Goal: Task Accomplishment & Management: Use online tool/utility

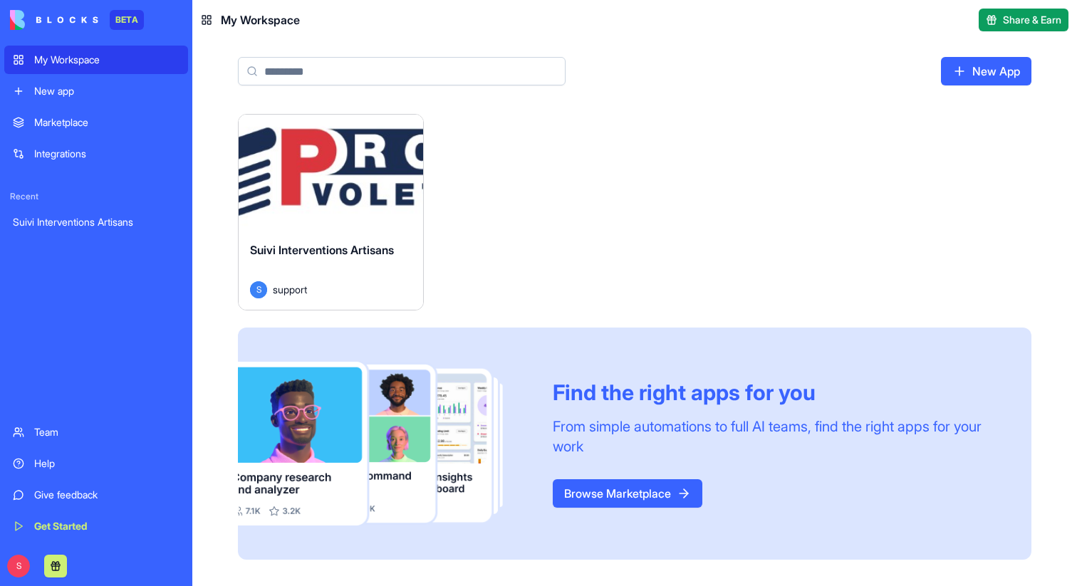
click at [373, 214] on div "Launch" at bounding box center [331, 172] width 185 height 115
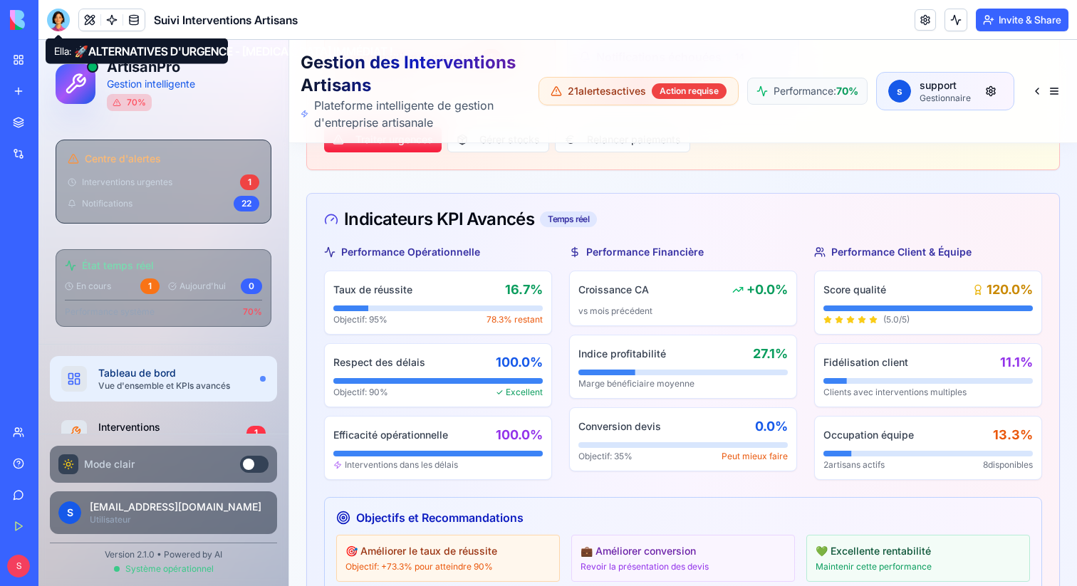
scroll to position [408, 0]
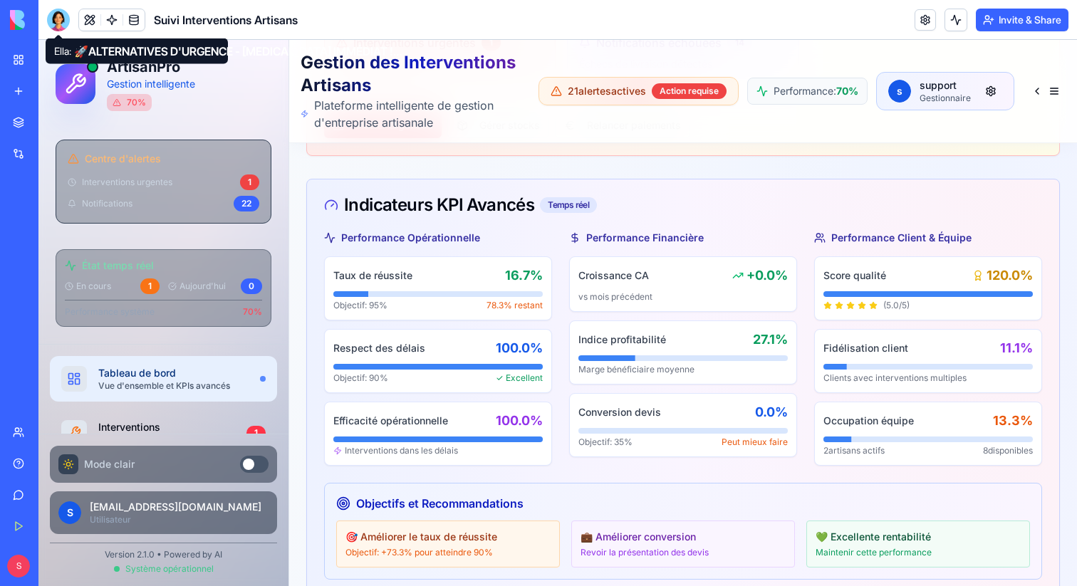
click at [263, 465] on button at bounding box center [254, 464] width 28 height 17
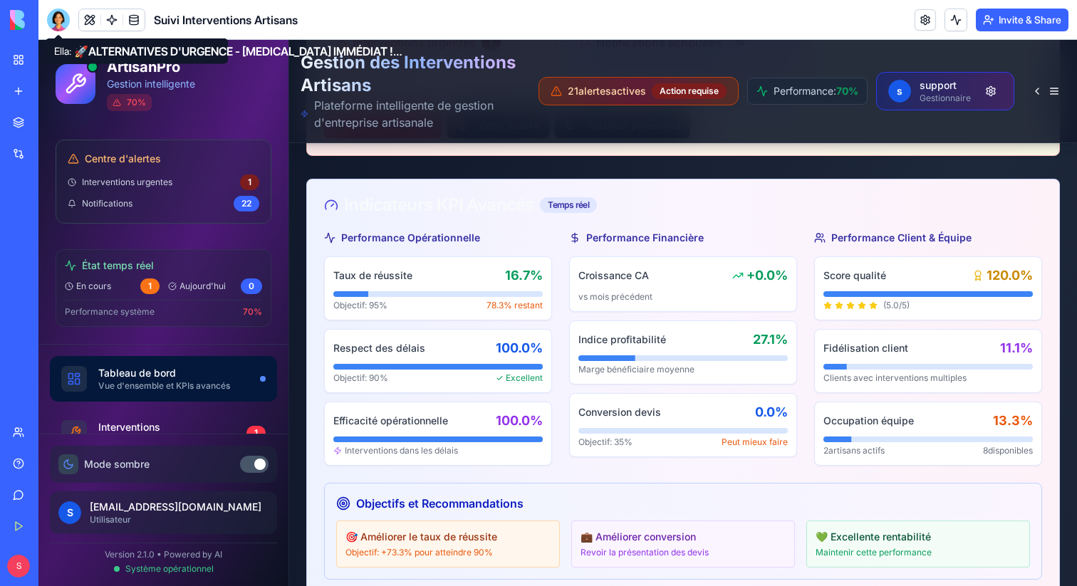
click at [263, 465] on div at bounding box center [259, 464] width 11 height 11
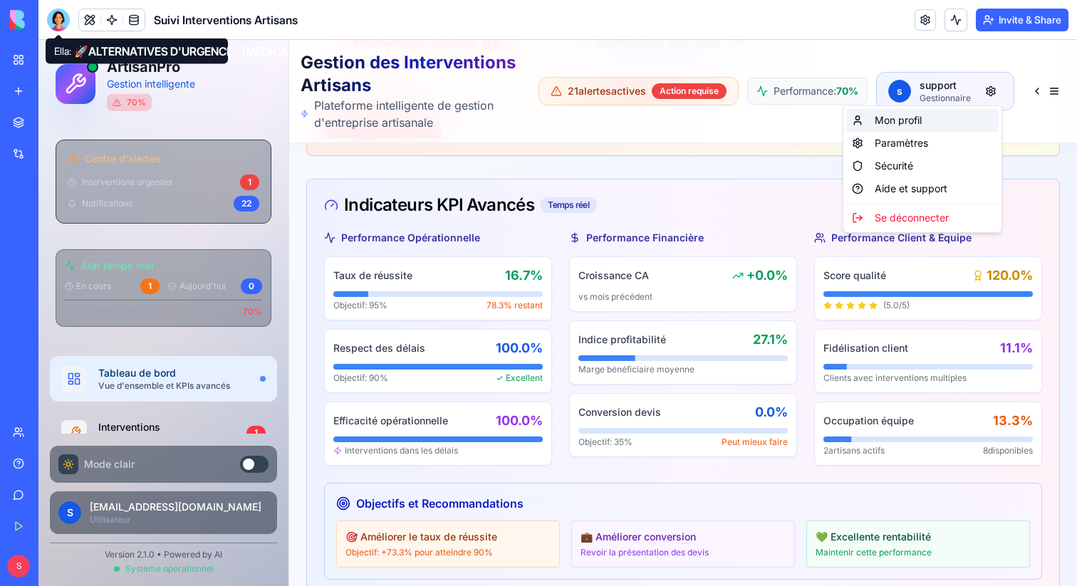
click at [976, 115] on div "Mon profil" at bounding box center [922, 120] width 152 height 23
click at [965, 135] on div "Paramètres" at bounding box center [922, 143] width 152 height 23
click at [962, 171] on div "Sécurité" at bounding box center [922, 166] width 152 height 23
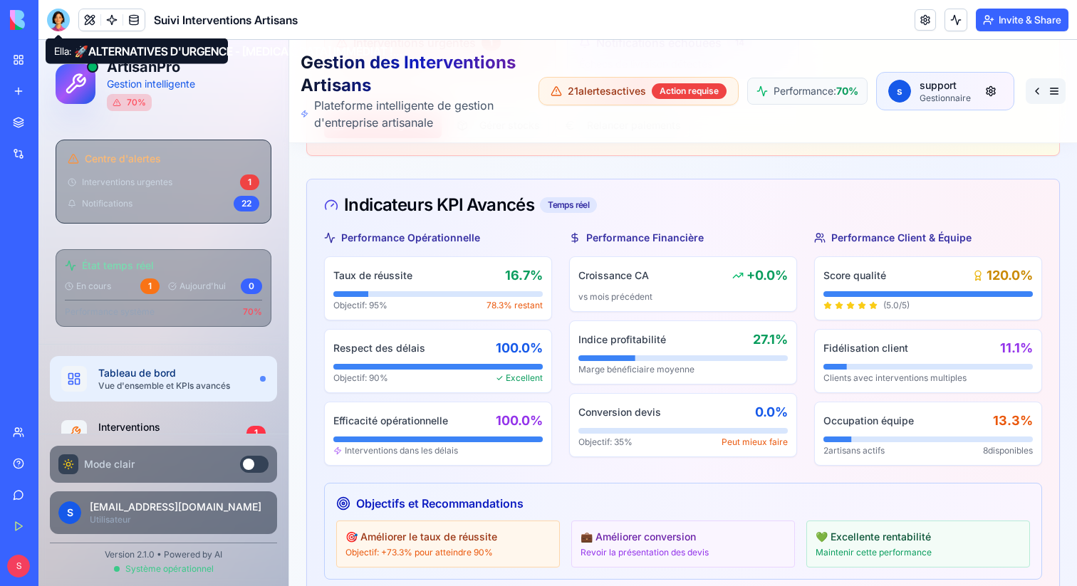
click at [1049, 84] on button at bounding box center [1046, 91] width 40 height 26
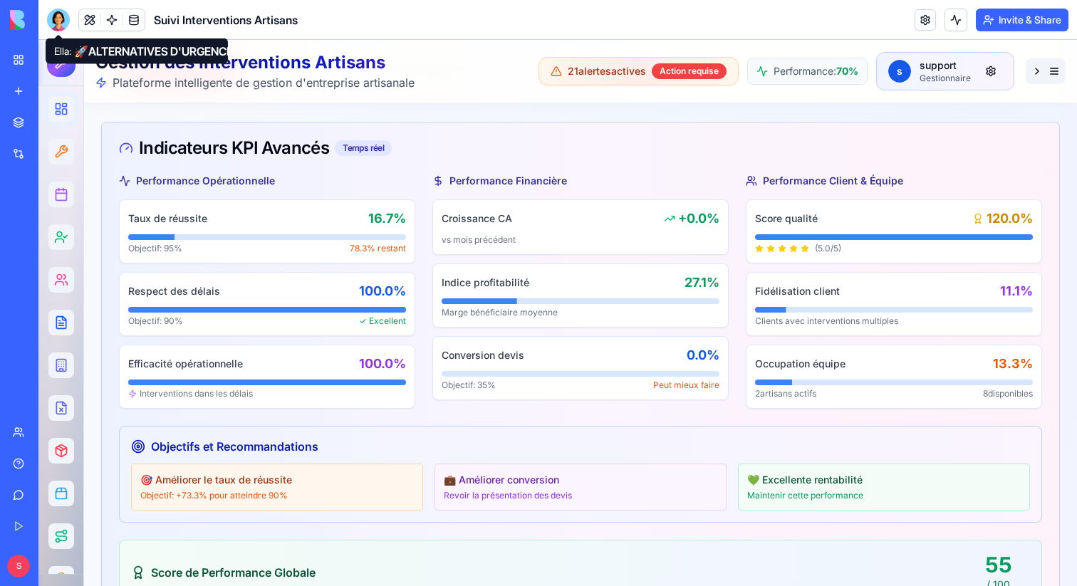
click at [1047, 71] on button at bounding box center [1046, 71] width 40 height 26
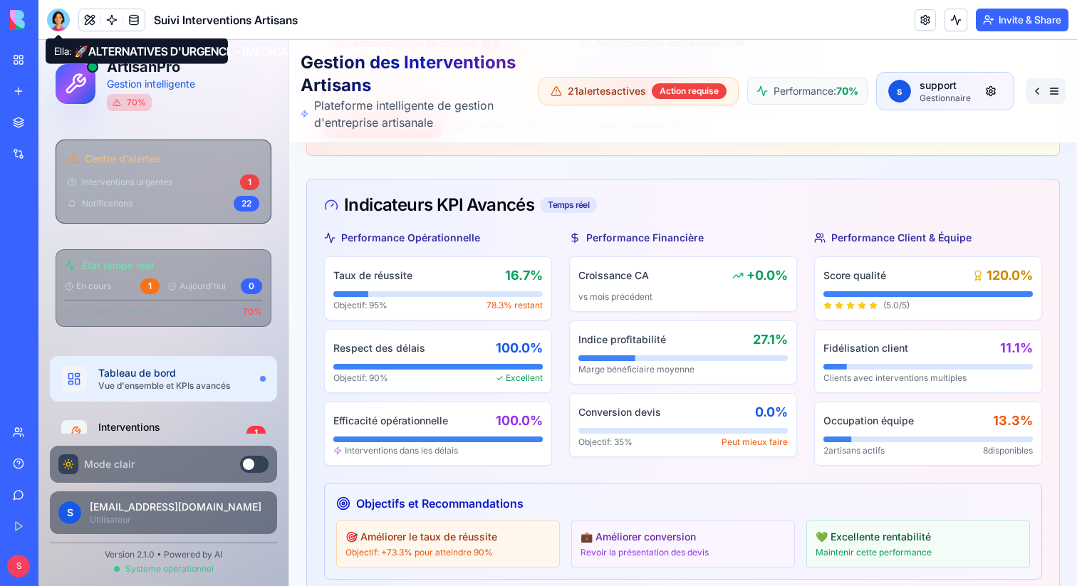
click at [1047, 71] on div "Gestion des Interventions Artisans Plateforme intelligente de gestion d'entrepr…" at bounding box center [683, 91] width 788 height 103
click at [1047, 81] on button at bounding box center [1046, 91] width 40 height 26
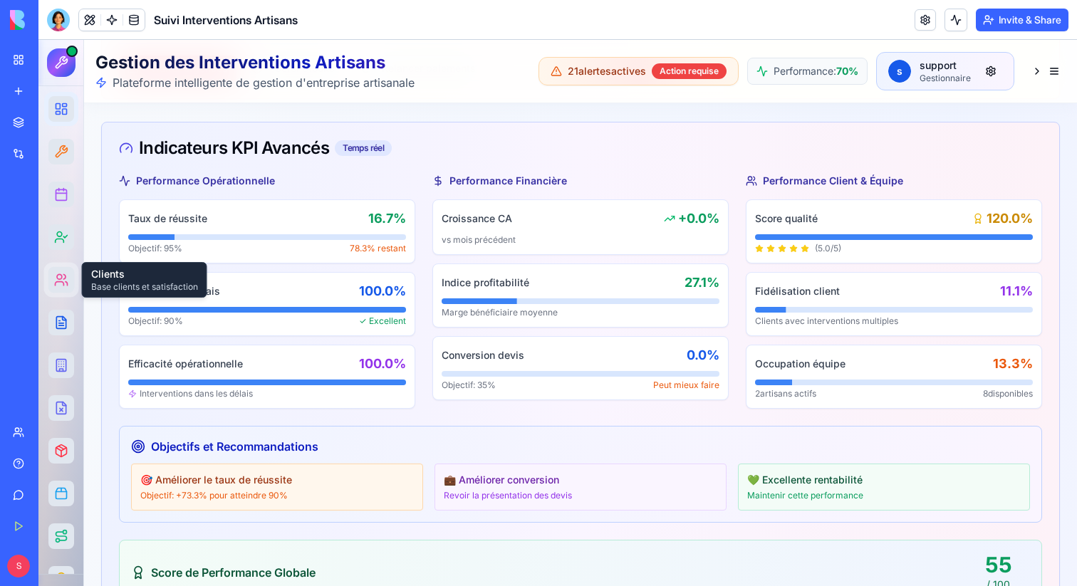
click at [67, 283] on icon at bounding box center [67, 284] width 2 height 4
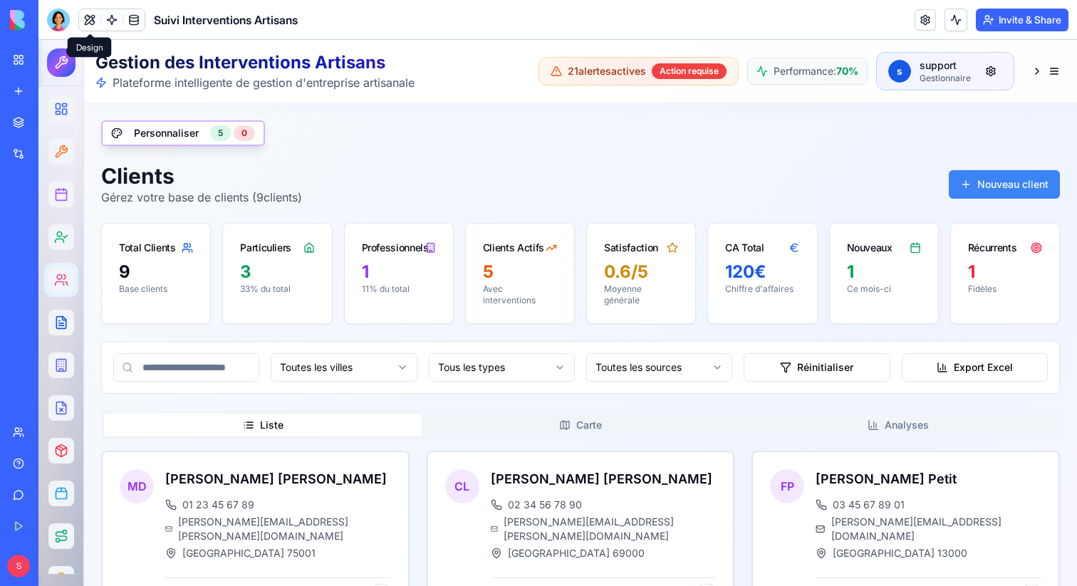
click at [85, 19] on button at bounding box center [89, 19] width 21 height 21
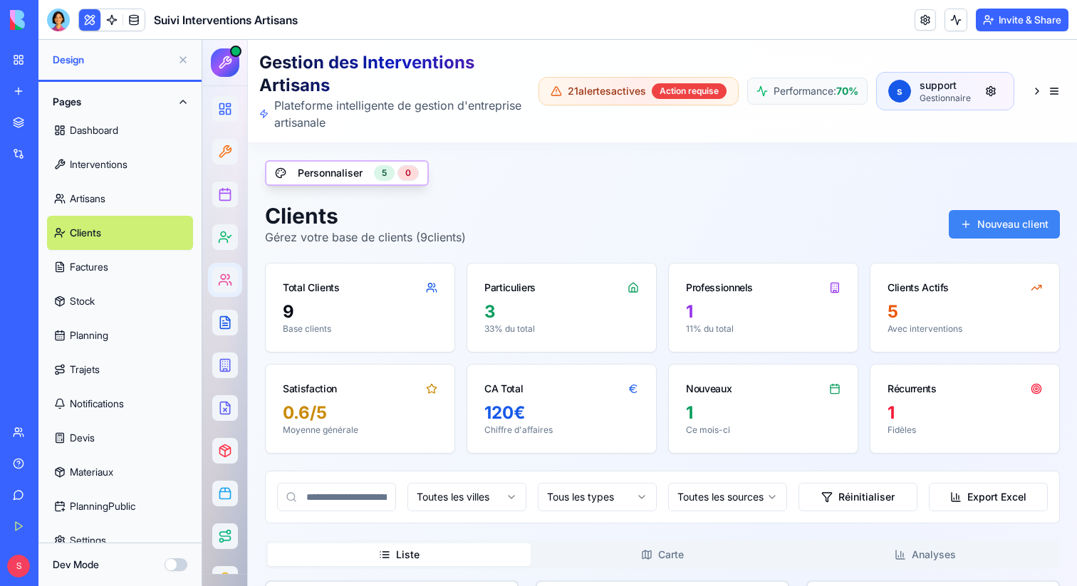
click at [170, 559] on button "Dev Mode" at bounding box center [176, 565] width 23 height 13
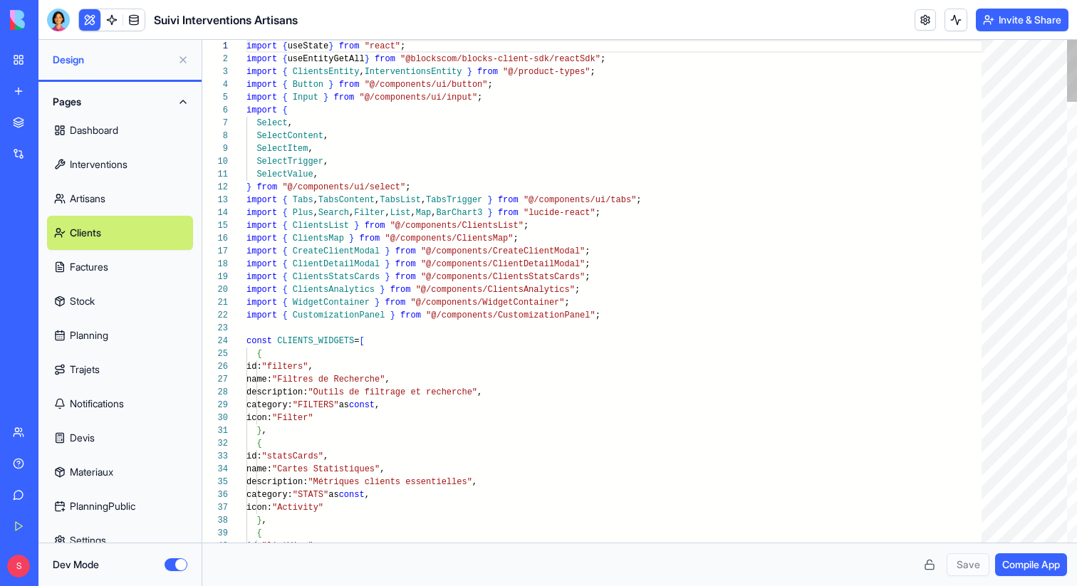
scroll to position [128, 0]
click at [1056, 569] on span "Compile App" at bounding box center [1031, 565] width 58 height 14
click at [108, 125] on link "Dashboard" at bounding box center [120, 130] width 146 height 34
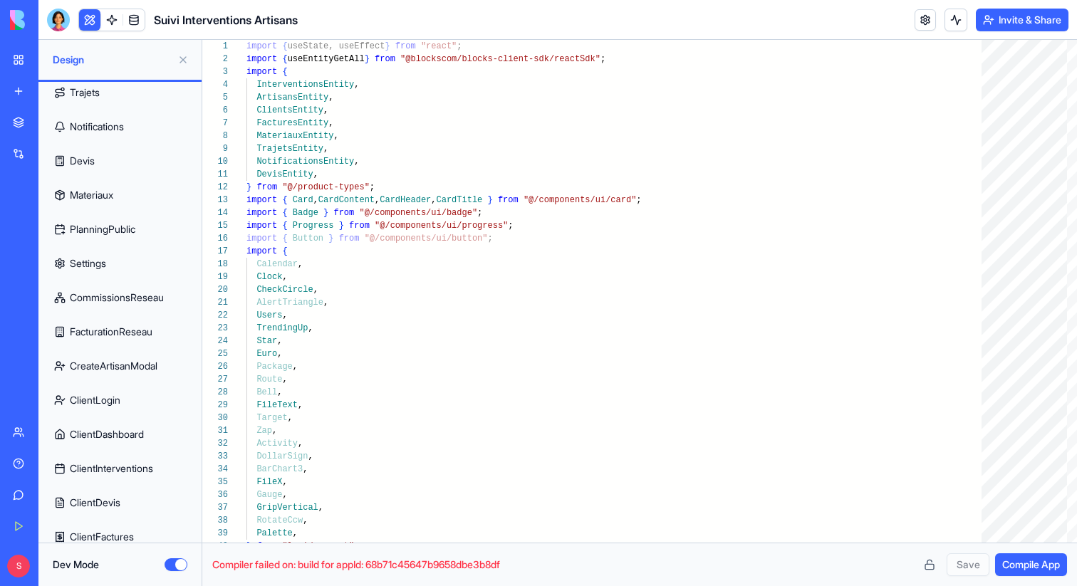
scroll to position [288, 0]
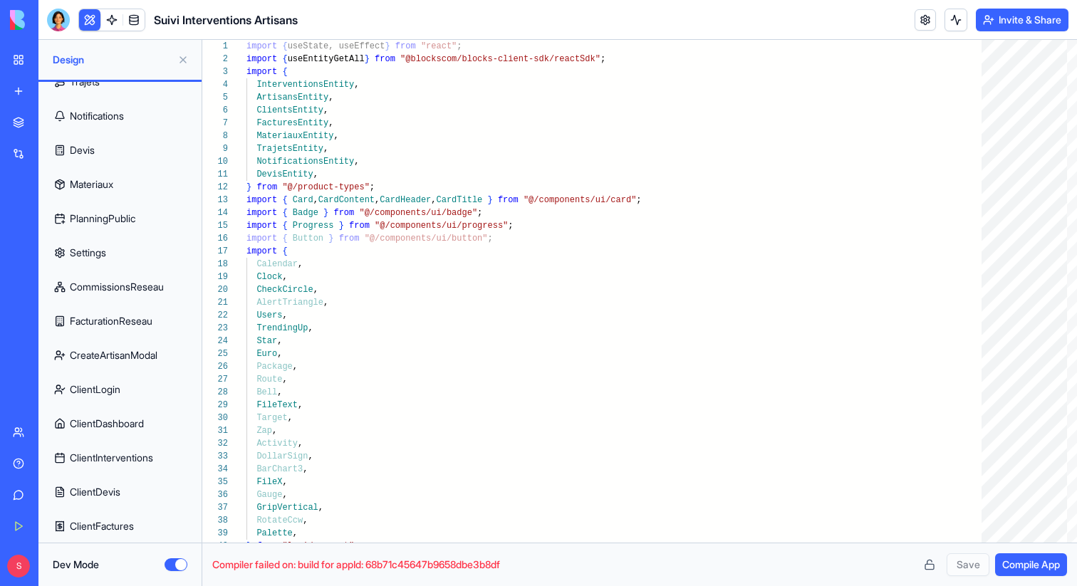
click at [132, 487] on link "ClientDevis" at bounding box center [120, 492] width 146 height 34
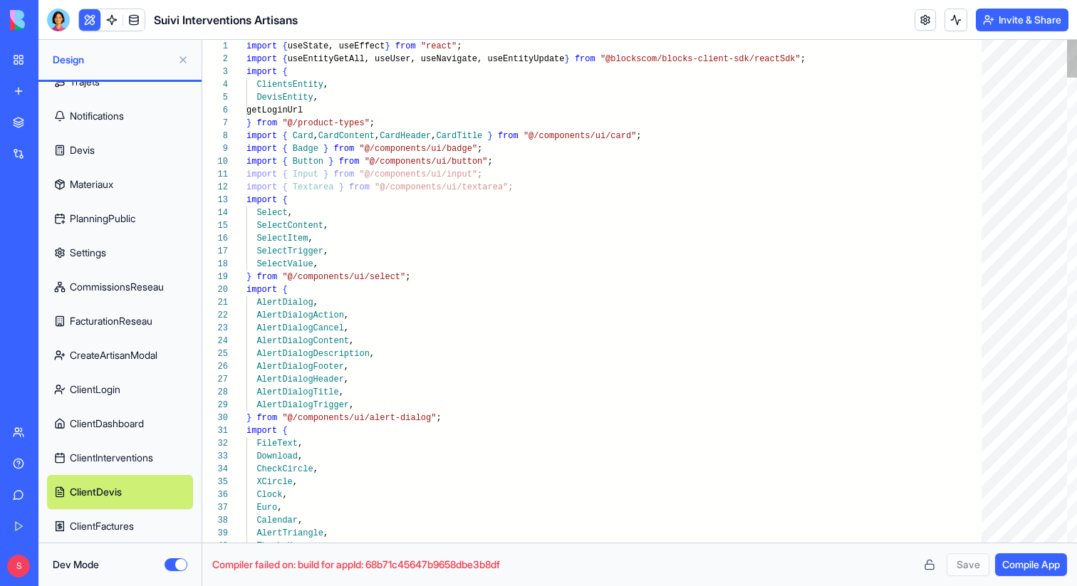
type textarea "**********"
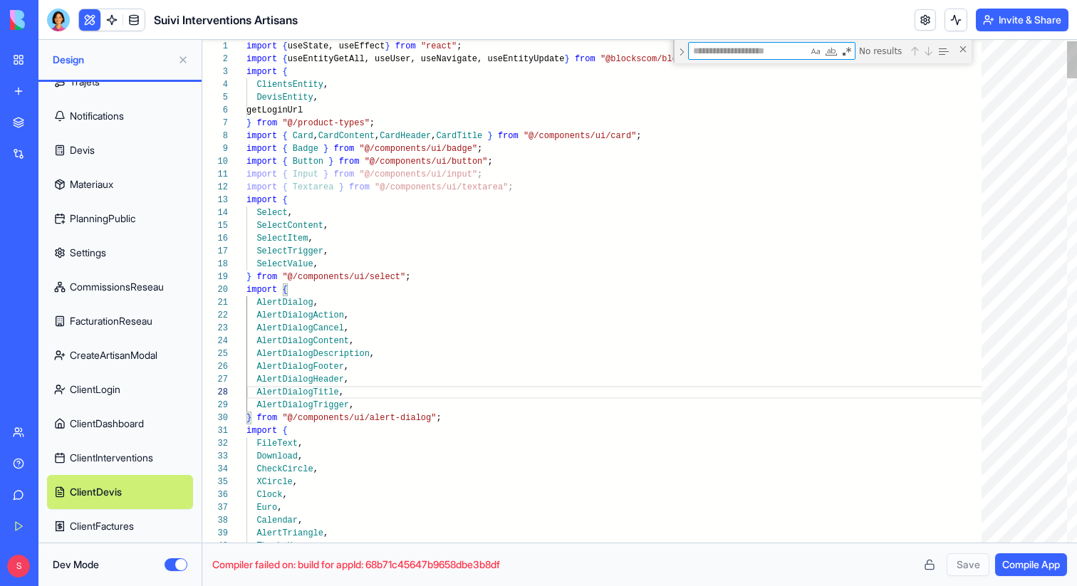
paste textarea "**********"
type textarea "**********"
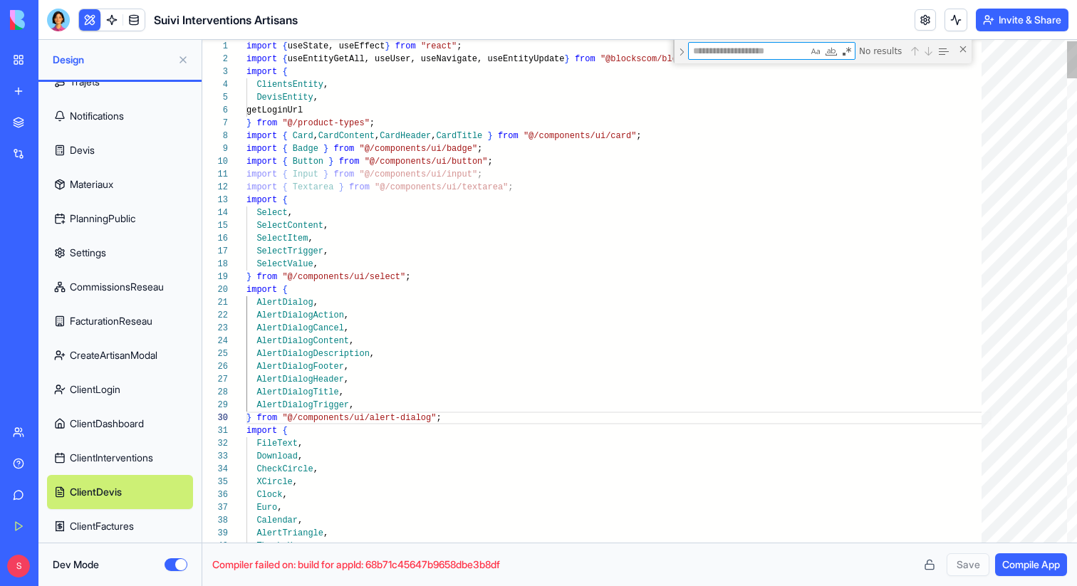
paste textarea "**********"
type textarea "**********"
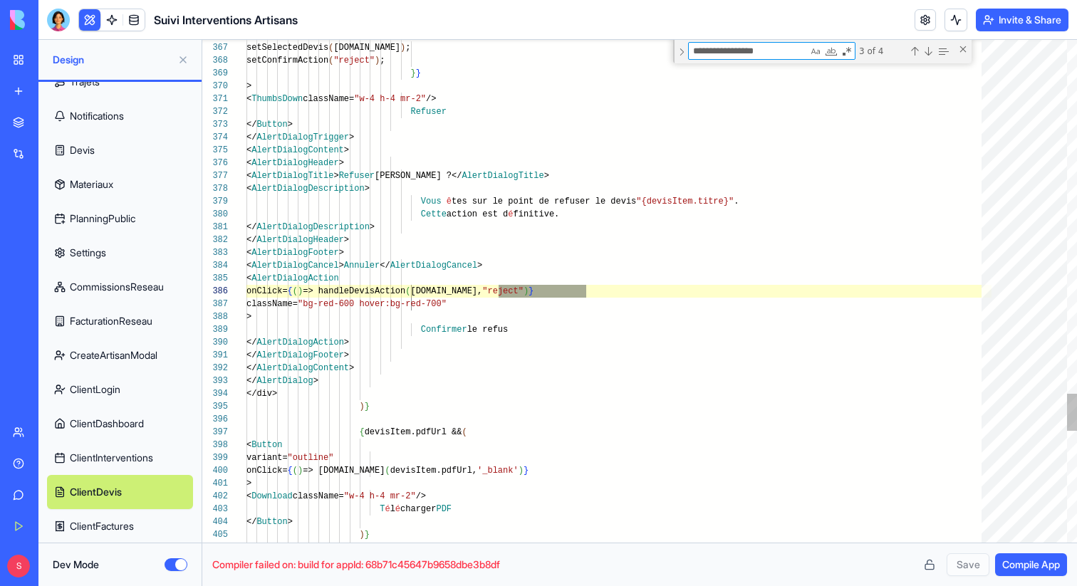
scroll to position [128, 175]
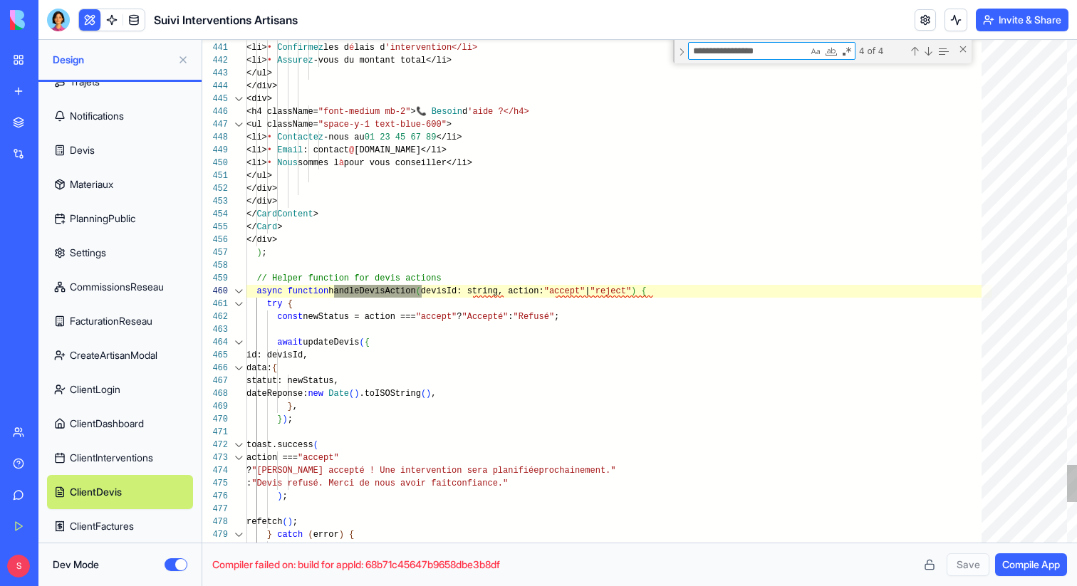
click at [236, 292] on div at bounding box center [238, 291] width 19 height 13
type textarea "**********"
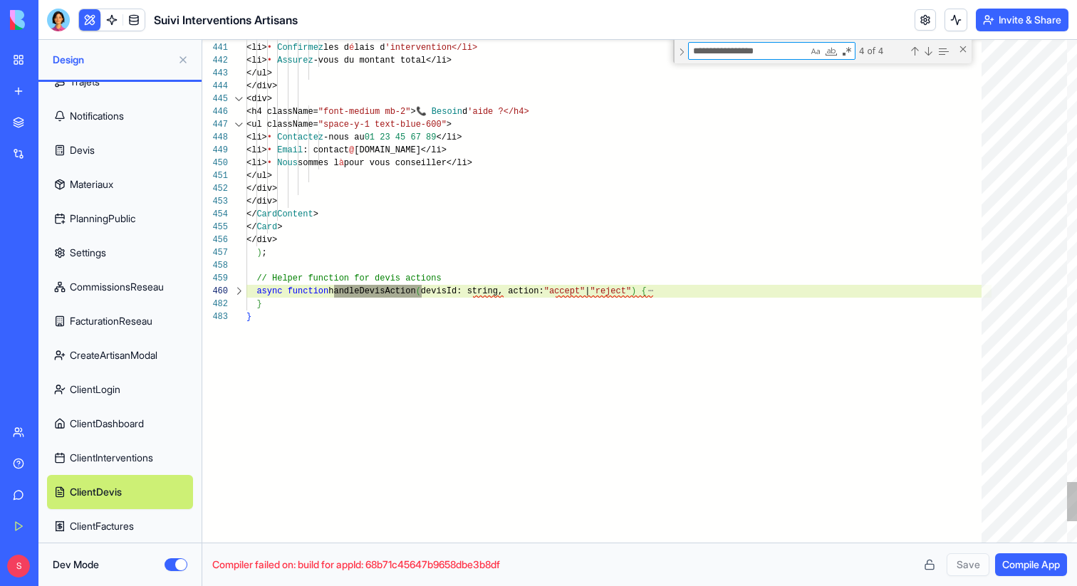
type textarea "**********"
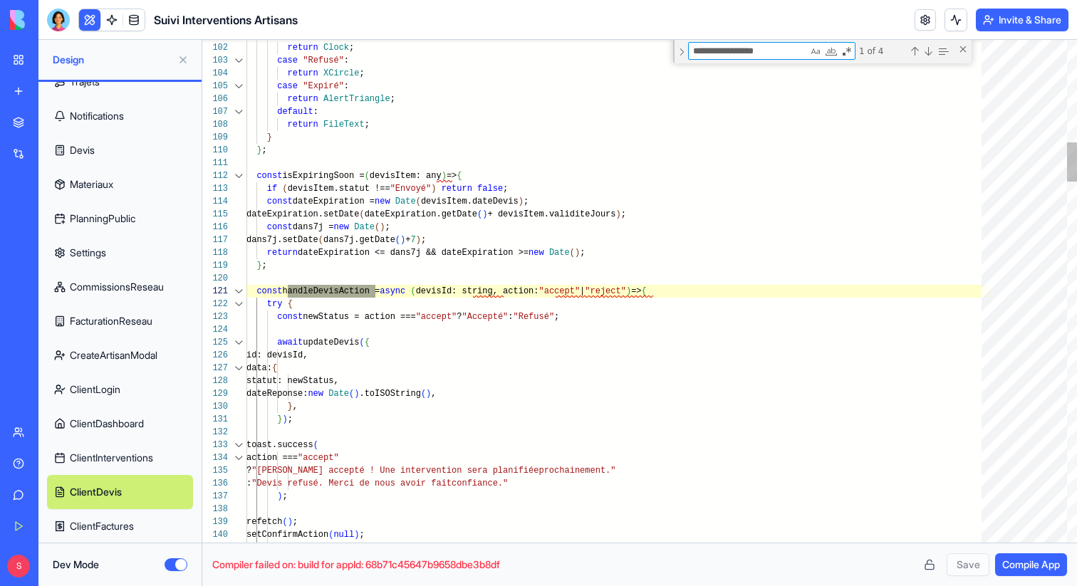
scroll to position [128, 129]
click at [241, 291] on div at bounding box center [238, 291] width 19 height 13
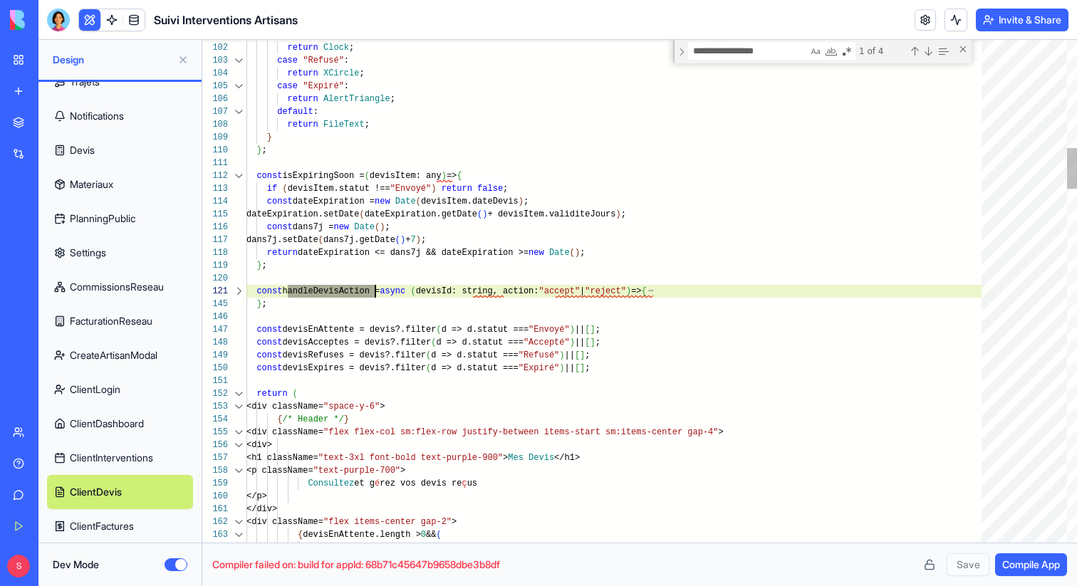
scroll to position [0, 129]
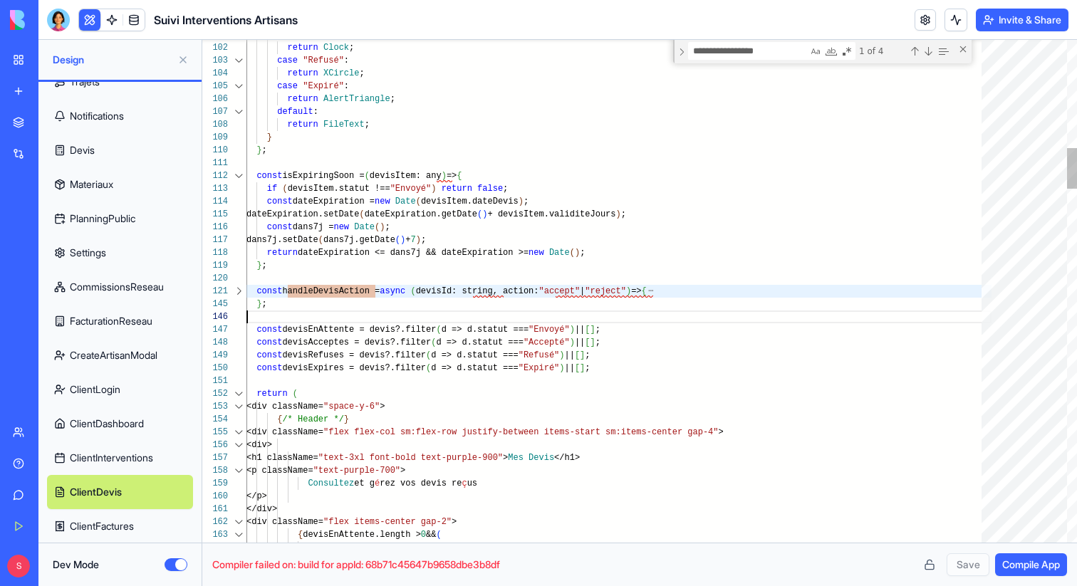
scroll to position [0, 0]
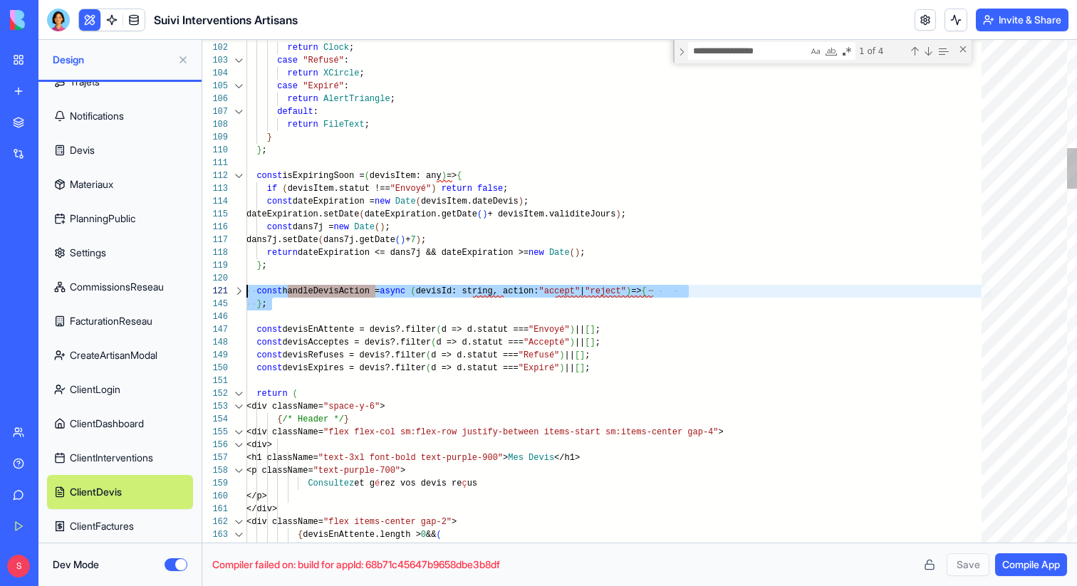
drag, startPoint x: 278, startPoint y: 313, endPoint x: 229, endPoint y: 289, distance: 53.9
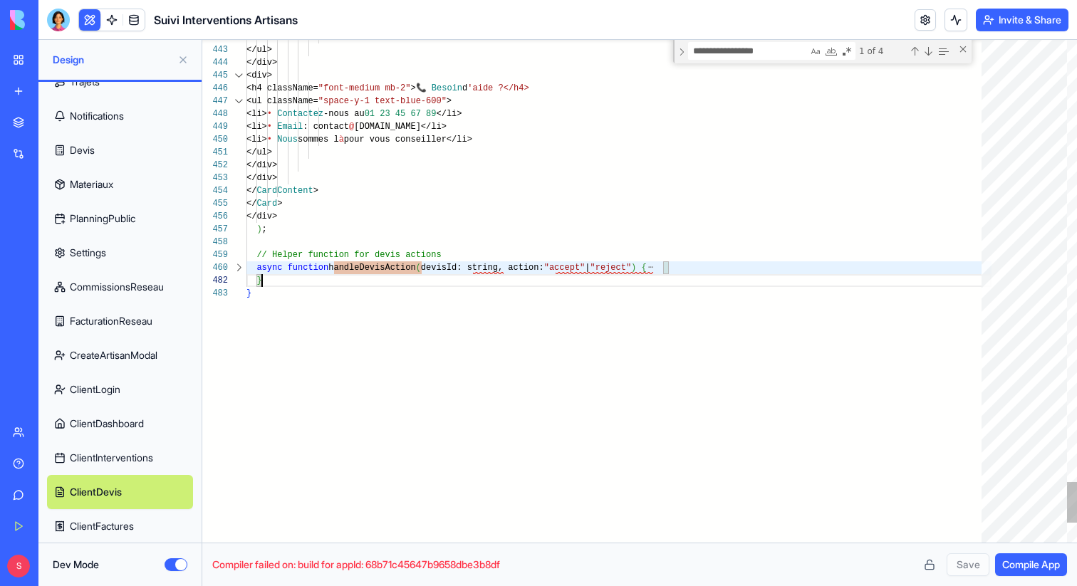
scroll to position [77, 0]
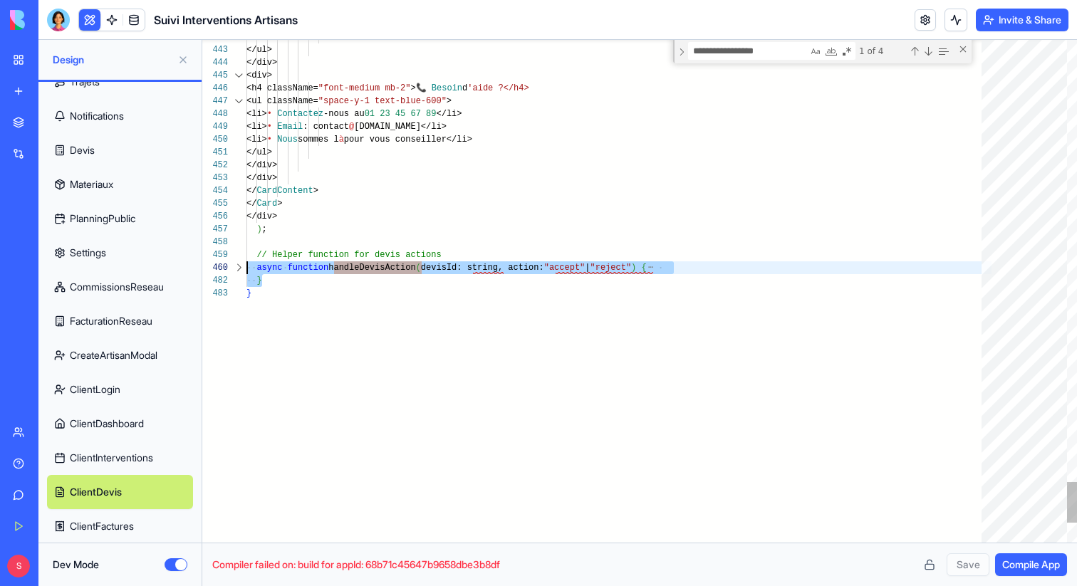
drag, startPoint x: 269, startPoint y: 275, endPoint x: 227, endPoint y: 266, distance: 43.7
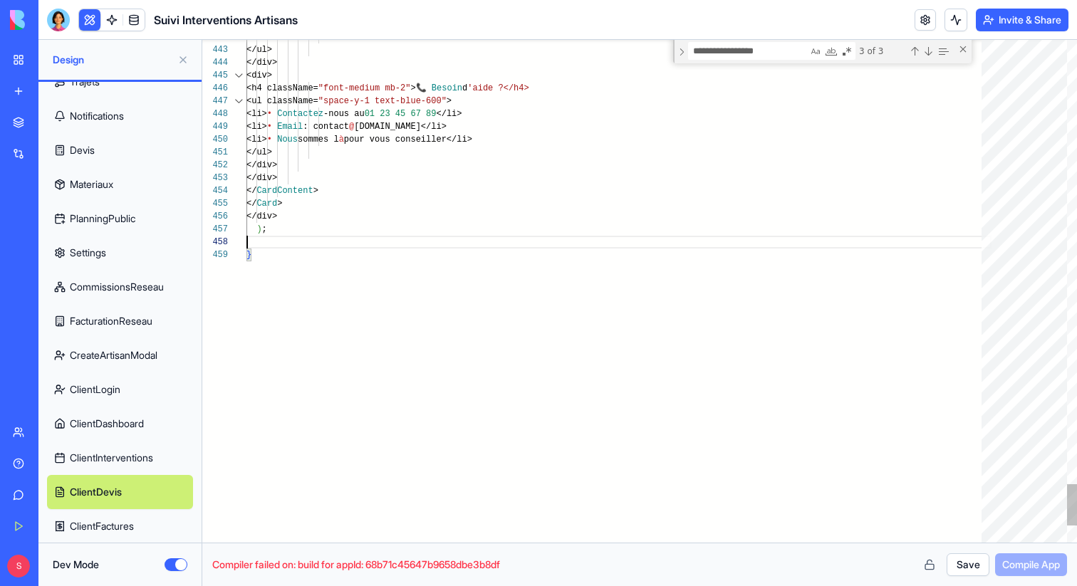
scroll to position [38, 21]
click at [958, 555] on button "Save" at bounding box center [968, 565] width 43 height 23
click at [1006, 568] on span "Compile App" at bounding box center [1031, 565] width 58 height 14
click at [962, 48] on div "Close (Escape)" at bounding box center [963, 48] width 11 height 11
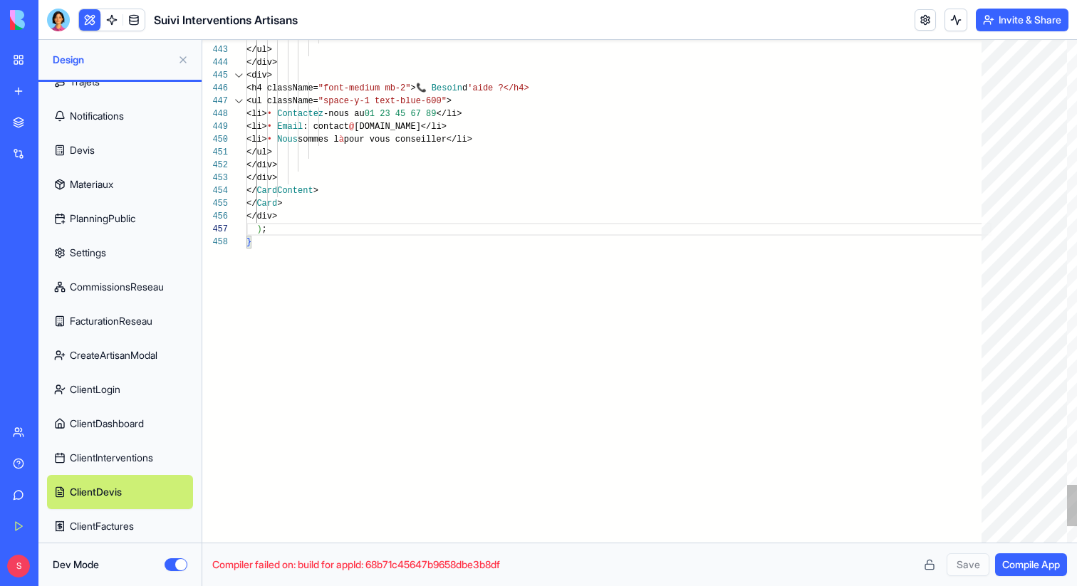
paste textarea "Find"
type textarea "**********"
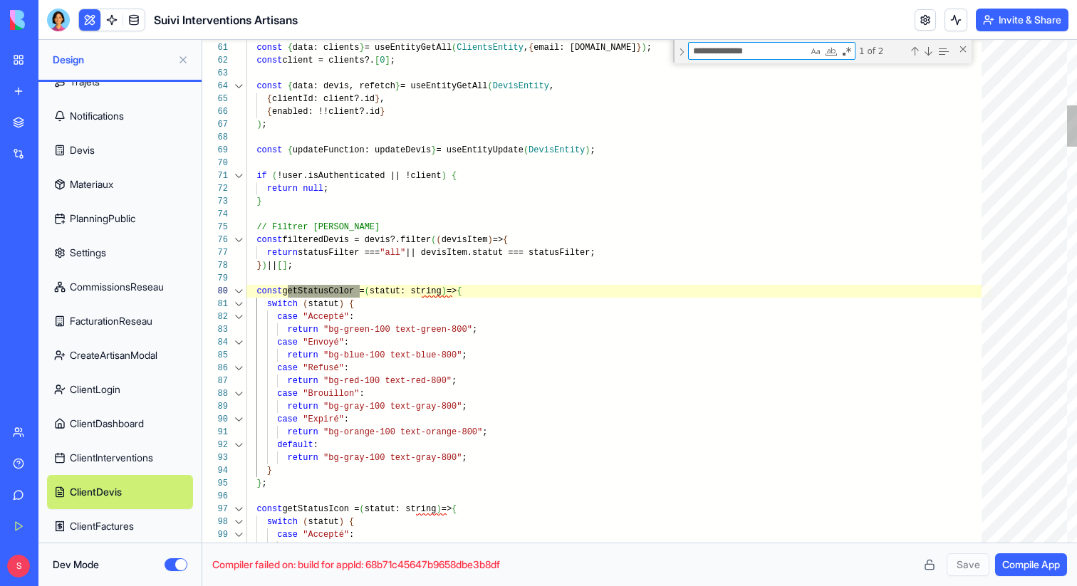
scroll to position [128, 113]
type textarea "**********"
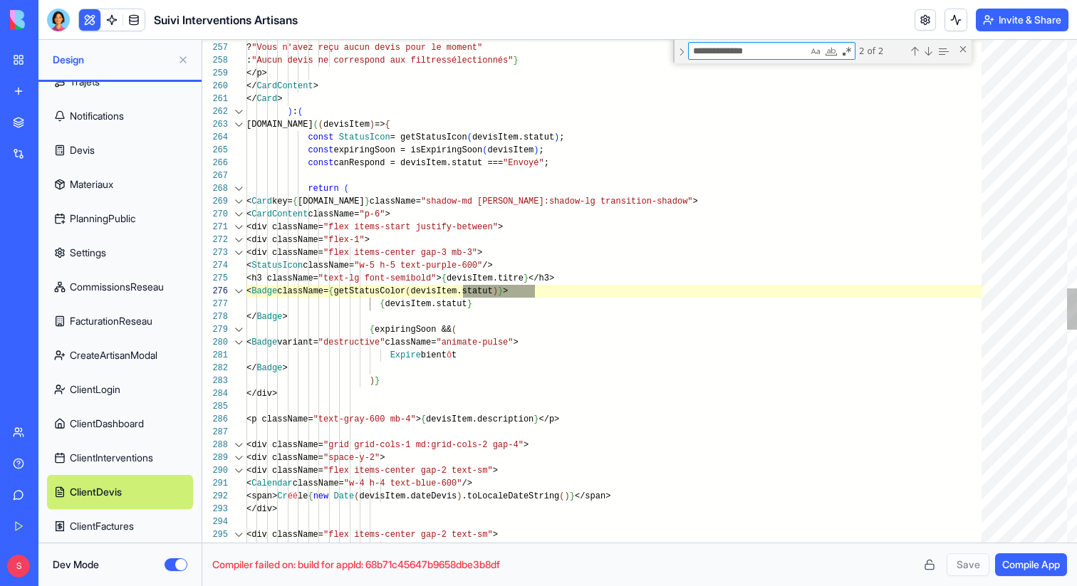
type textarea "**********"
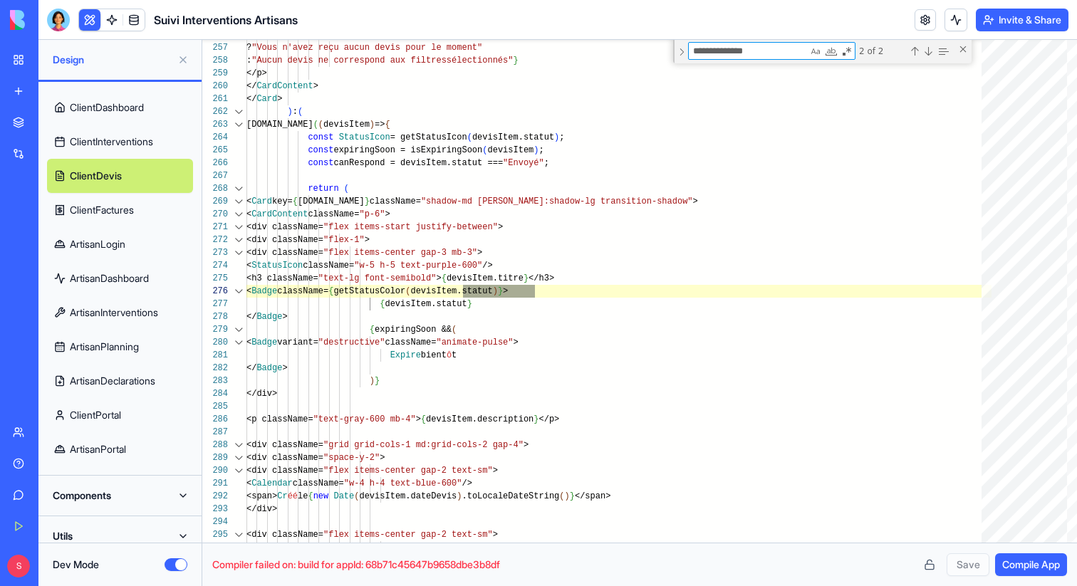
scroll to position [618, 0]
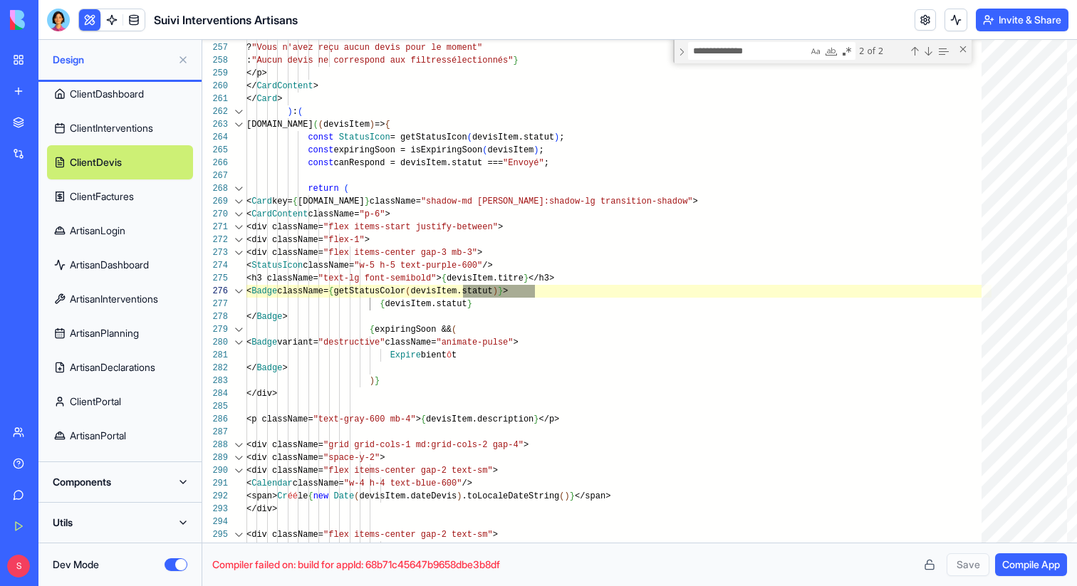
click at [135, 270] on link "ArtisanDashboard" at bounding box center [120, 265] width 146 height 34
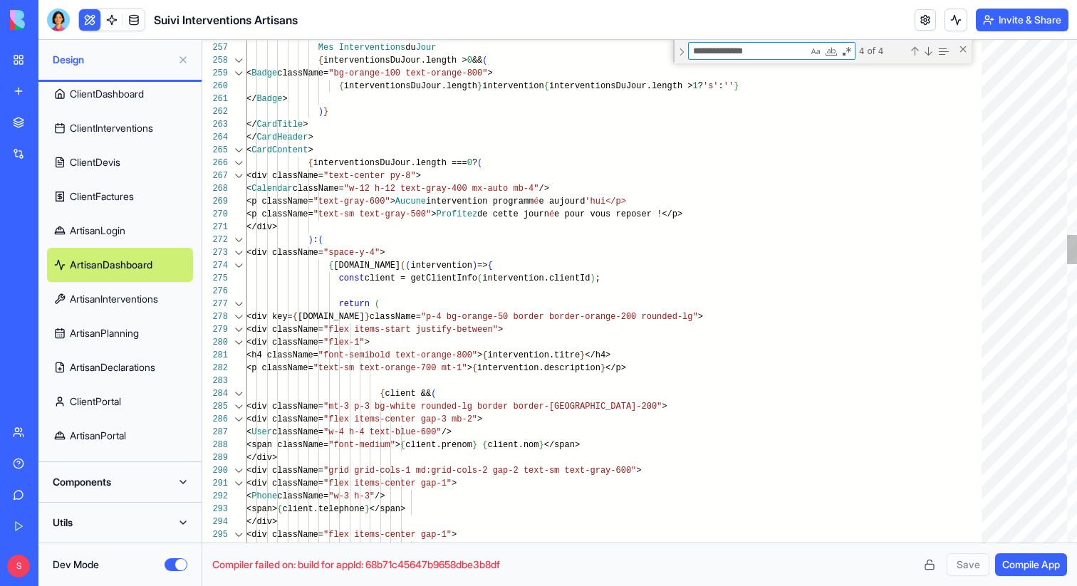
click at [767, 46] on textarea "**********" at bounding box center [748, 51] width 119 height 16
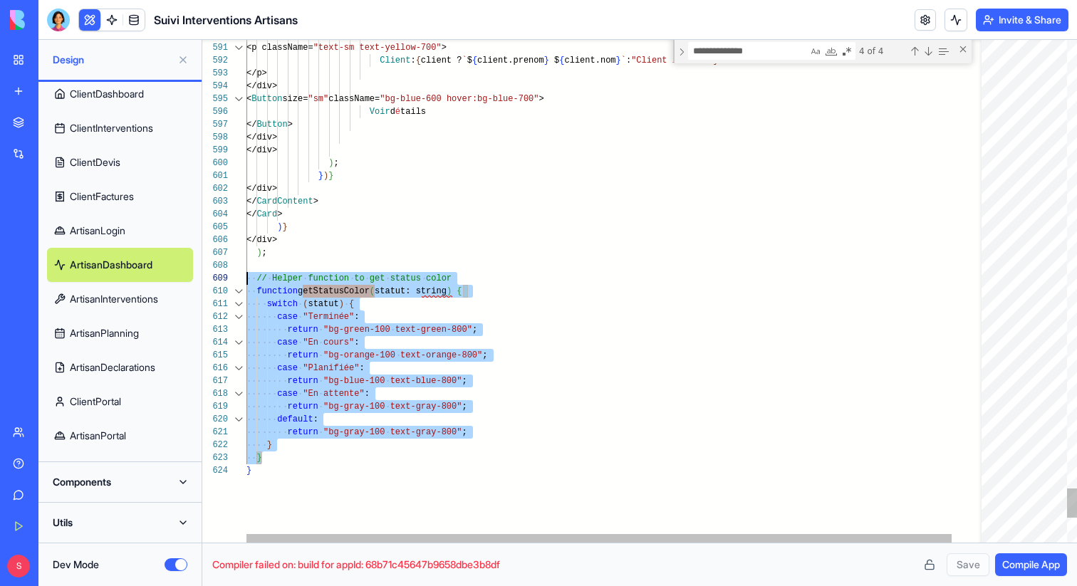
scroll to position [90, 0]
drag, startPoint x: 315, startPoint y: 461, endPoint x: 209, endPoint y: 270, distance: 218.5
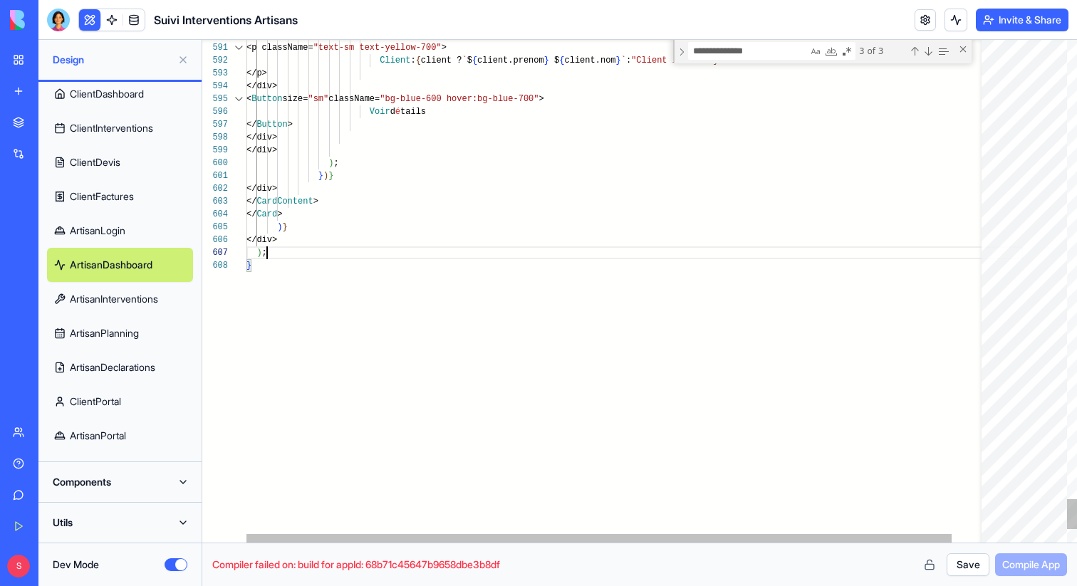
scroll to position [77, 21]
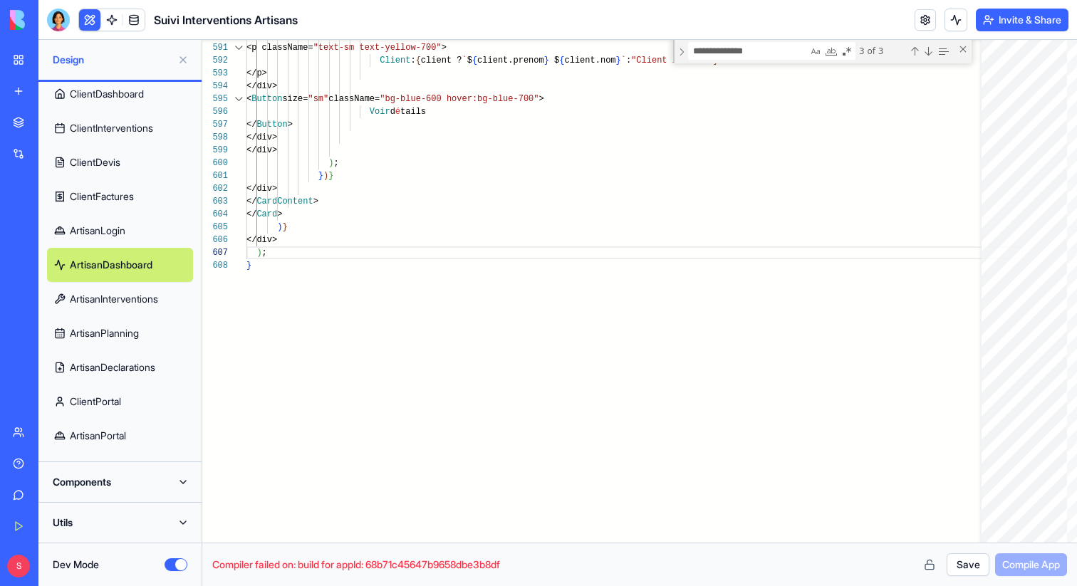
click at [947, 555] on button "Save" at bounding box center [968, 565] width 43 height 23
click at [1047, 567] on span "Compile App" at bounding box center [1031, 565] width 58 height 14
click at [133, 109] on link "ClientDashboard" at bounding box center [120, 94] width 146 height 34
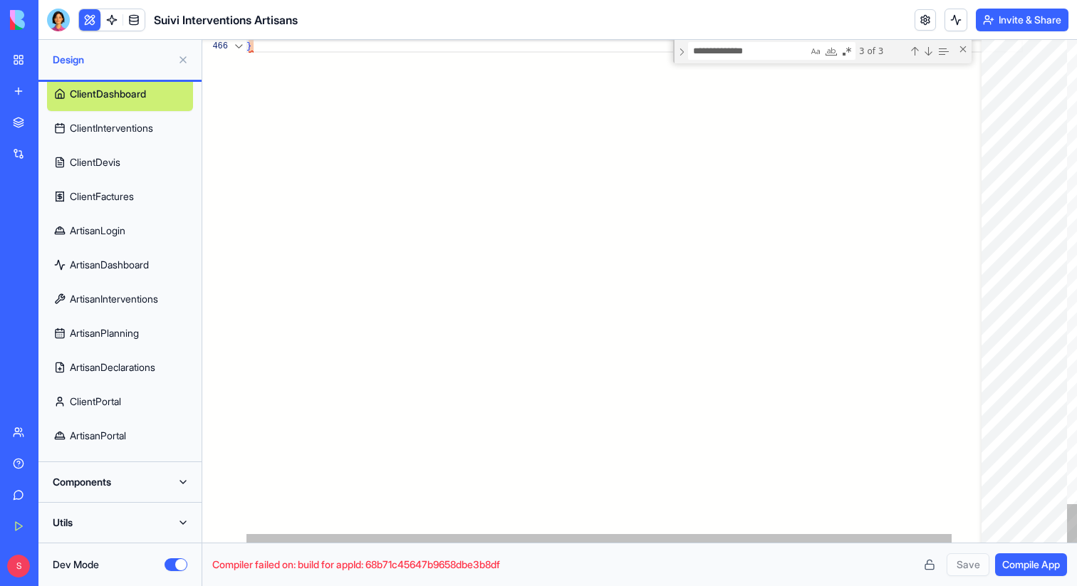
scroll to position [64, 5]
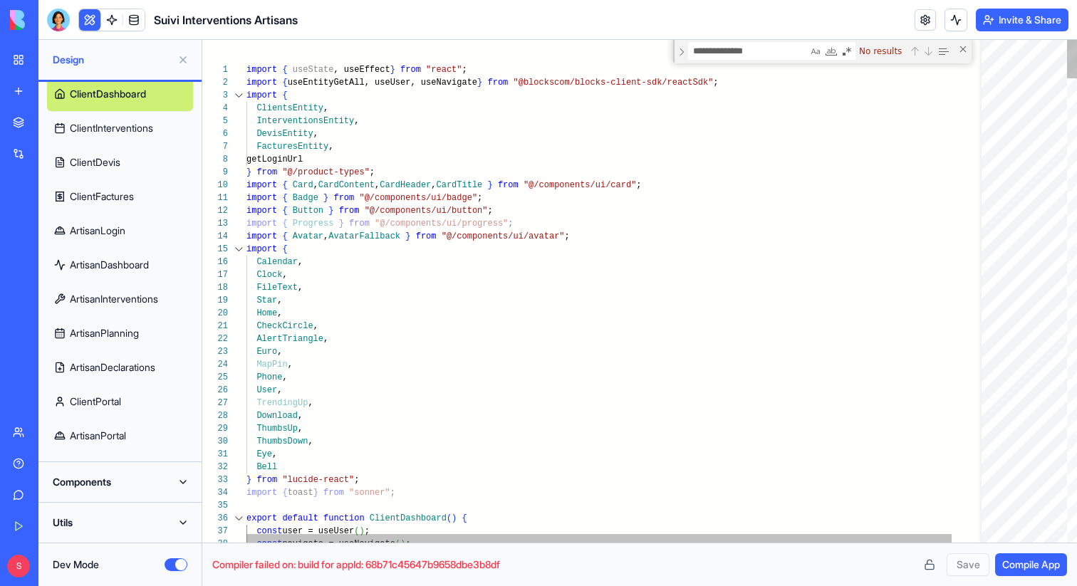
type textarea "**********"
type textarea "**"
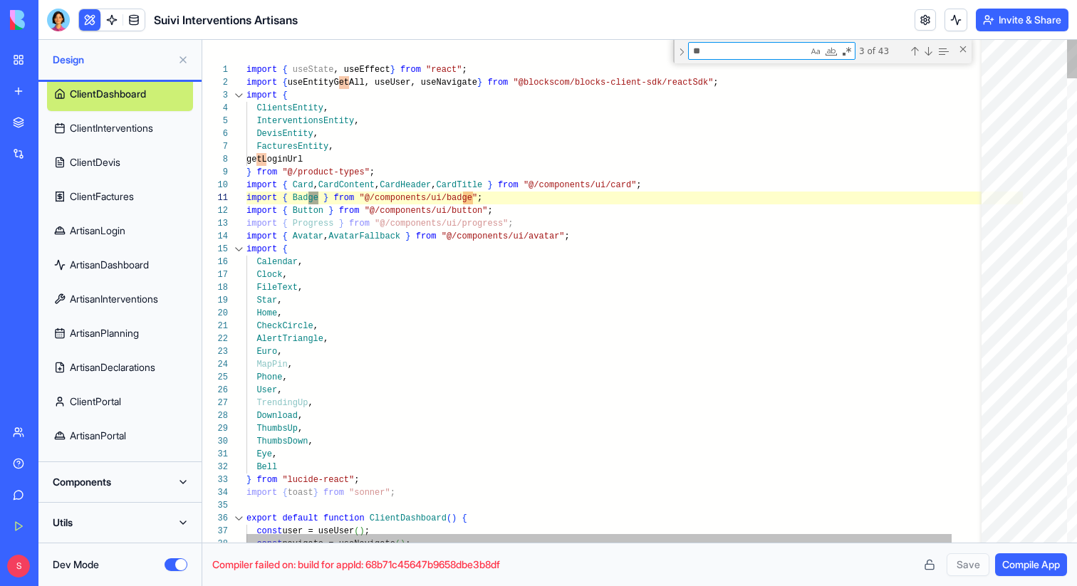
type textarea "**********"
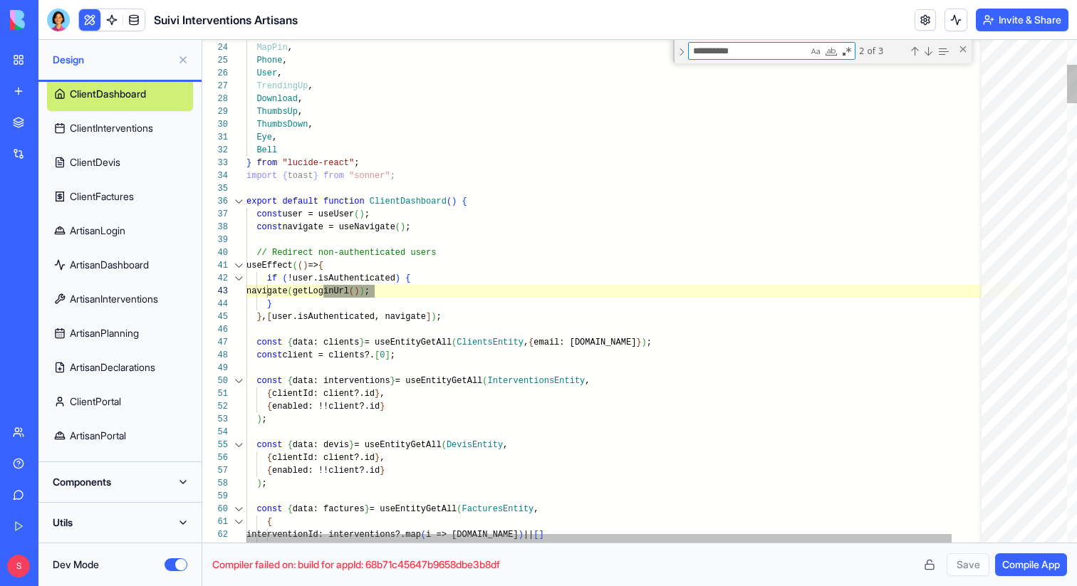
type textarea "**********"
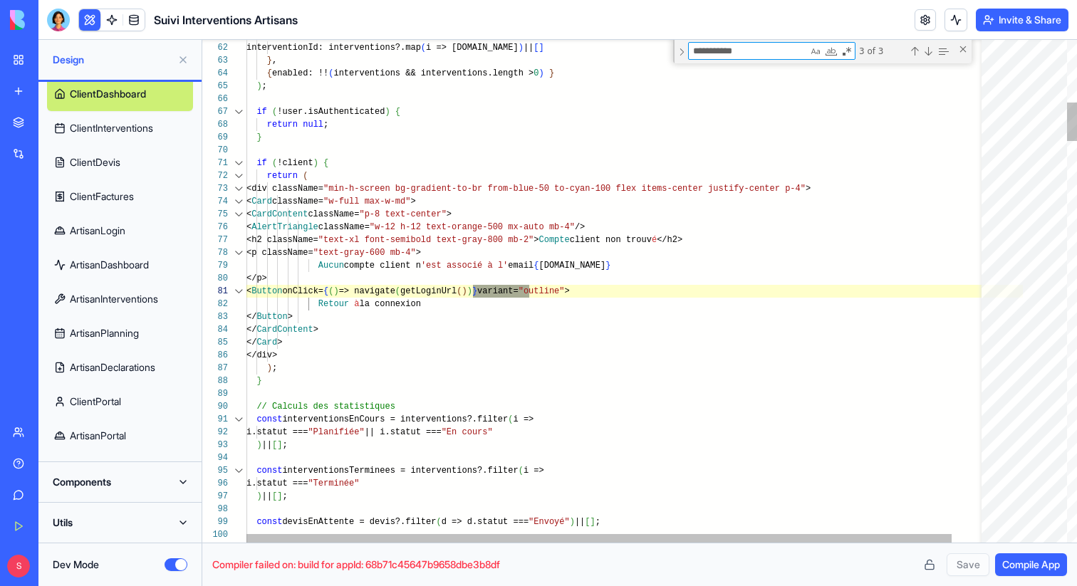
type textarea "**********"
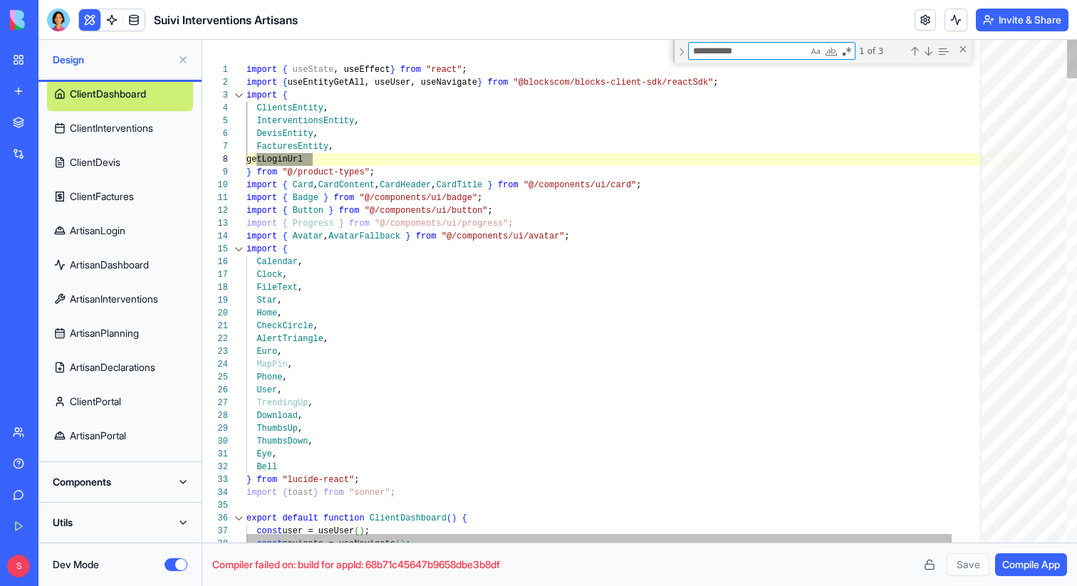
type textarea "**********"
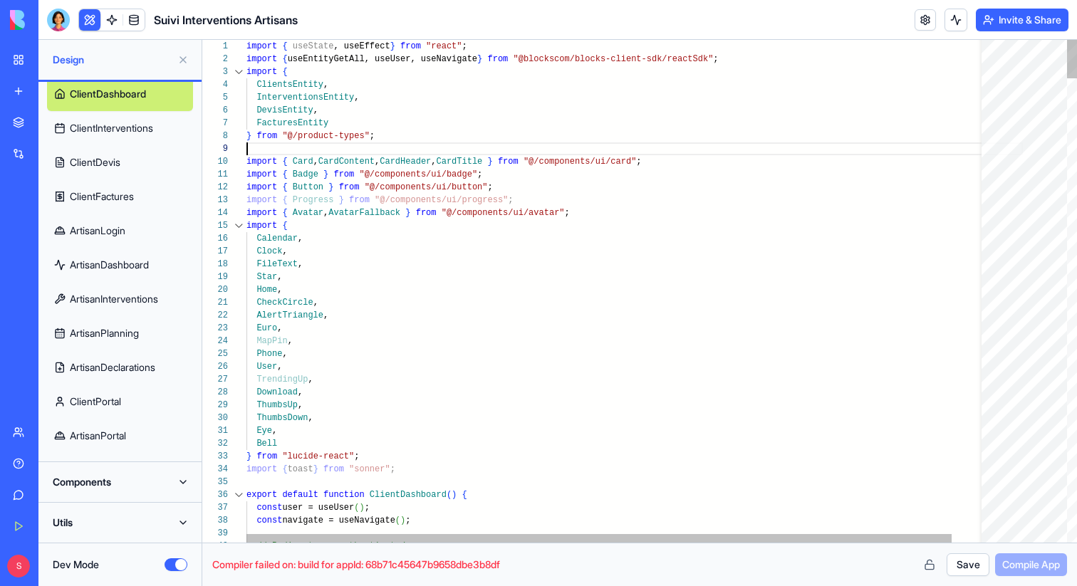
scroll to position [103, 0]
type textarea "**********"
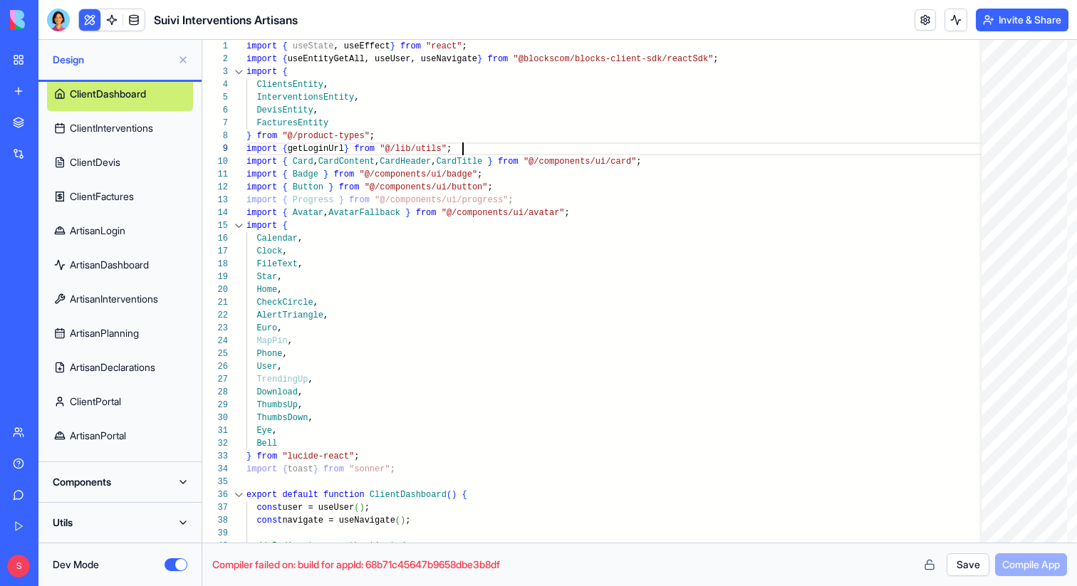
click at [974, 564] on button "Save" at bounding box center [968, 565] width 43 height 23
click at [1039, 564] on span "Compile App" at bounding box center [1031, 565] width 58 height 14
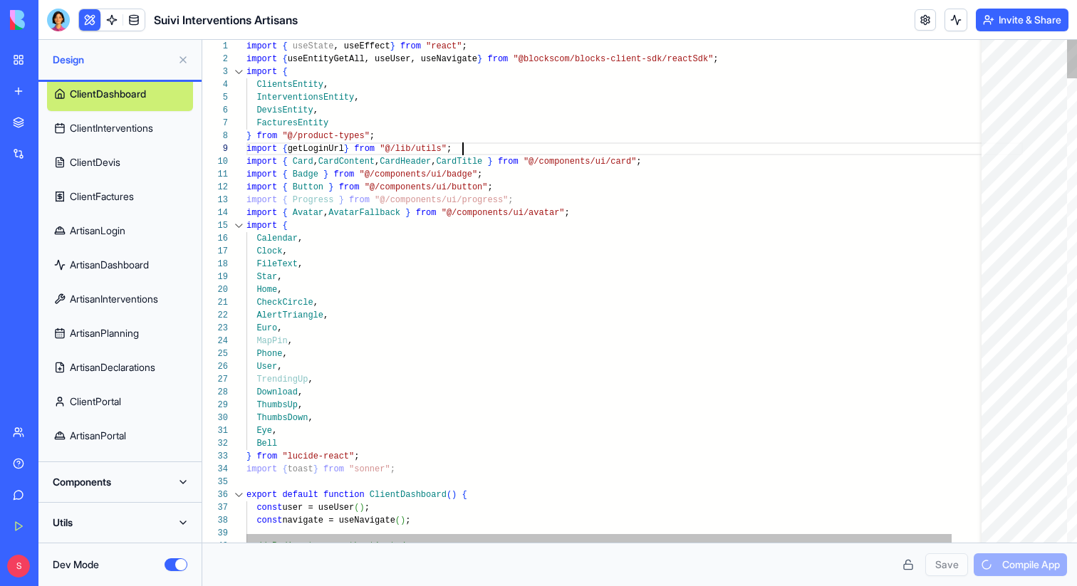
scroll to position [103, 215]
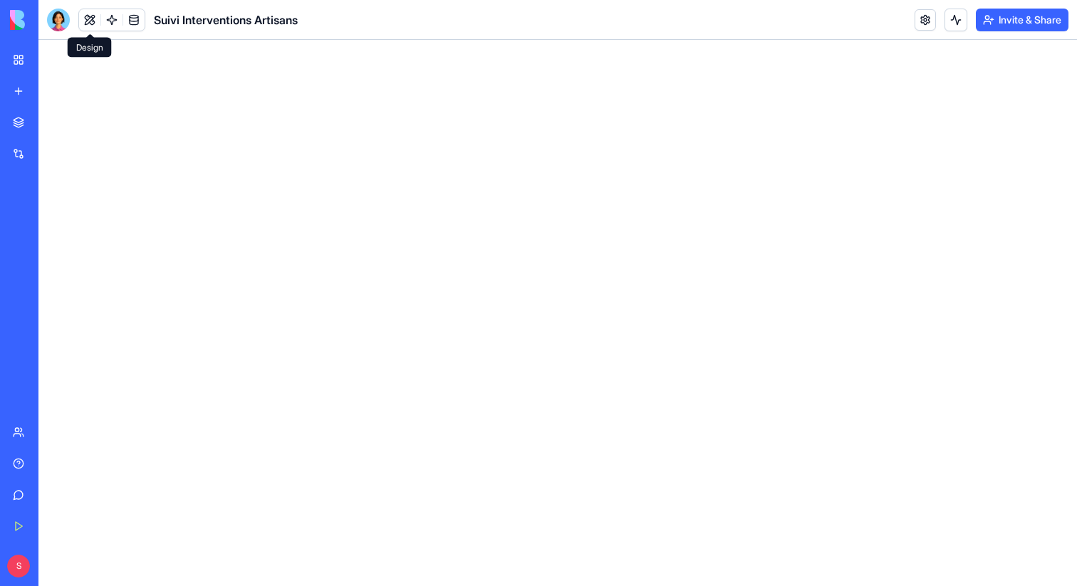
click at [88, 27] on button at bounding box center [89, 19] width 21 height 21
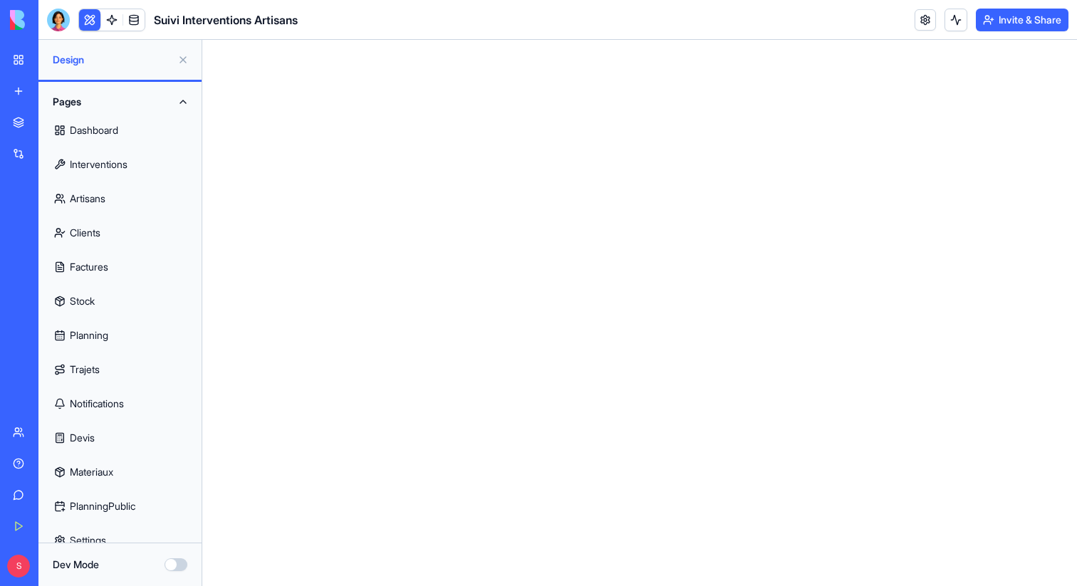
click at [175, 570] on button "Dev Mode" at bounding box center [176, 565] width 23 height 13
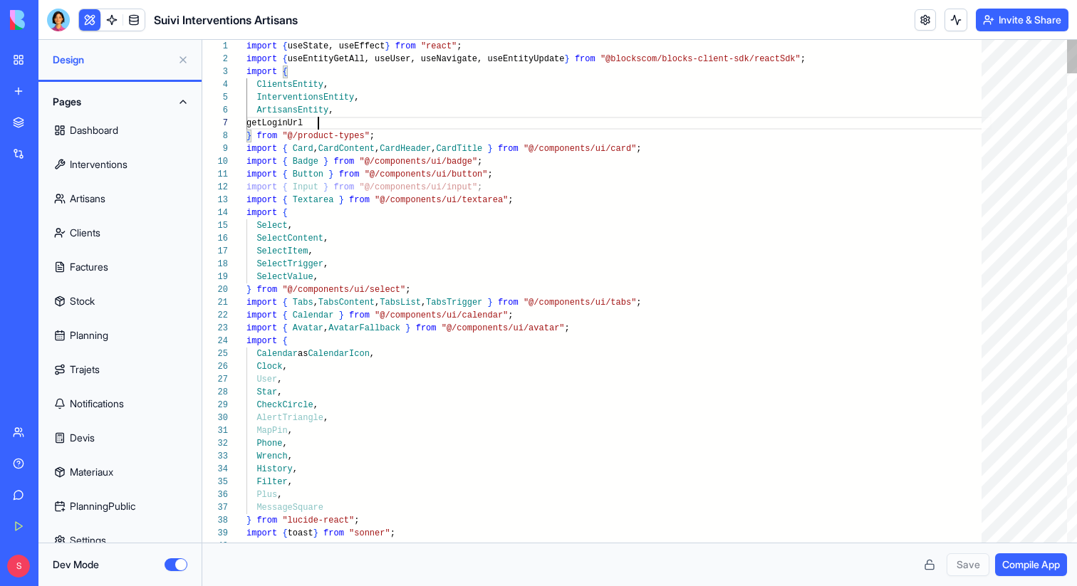
scroll to position [77, 72]
type textarea "**********"
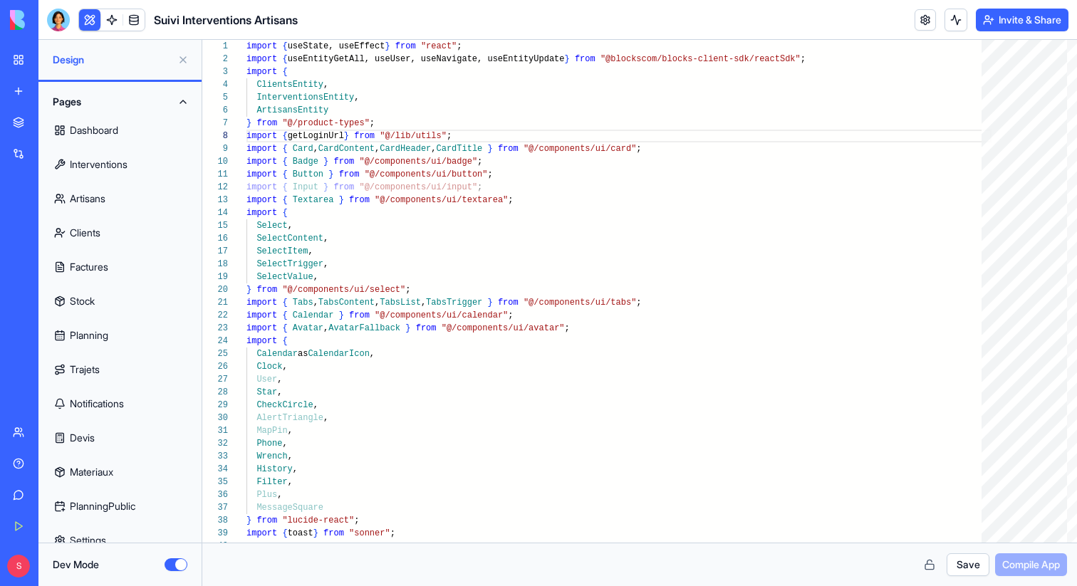
click at [968, 562] on button "Save" at bounding box center [968, 565] width 43 height 23
click at [1023, 564] on span "Compile App" at bounding box center [1031, 565] width 58 height 14
click at [732, 556] on div "Save Compile App" at bounding box center [639, 565] width 855 height 23
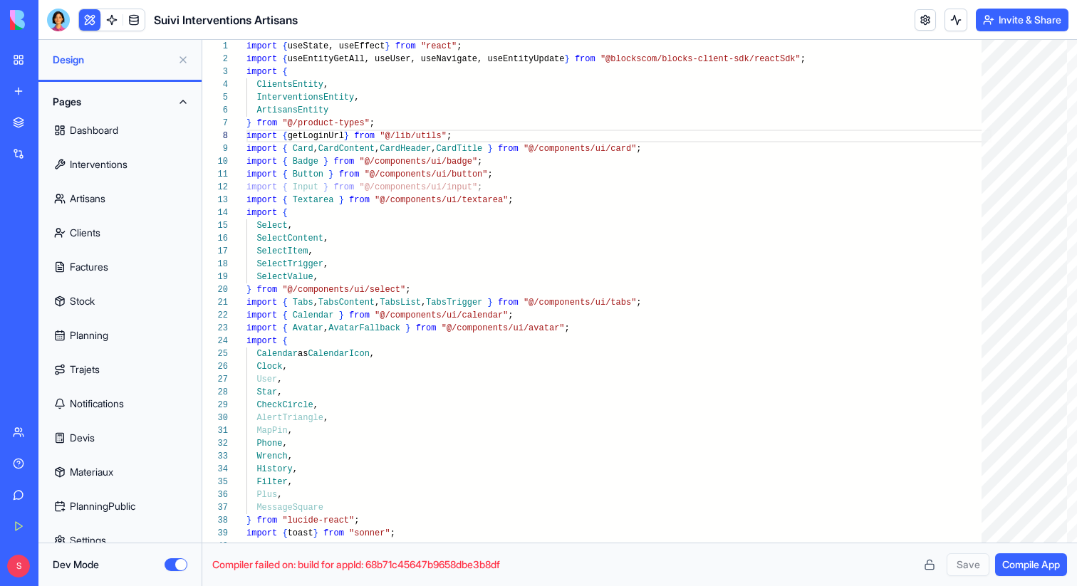
click at [472, 561] on span "Compiler failed on: build for appId: 68b71c45647b9658dbe3b8df" at bounding box center [562, 565] width 700 height 14
copy span "68b71c45647b9658dbe3b8df"
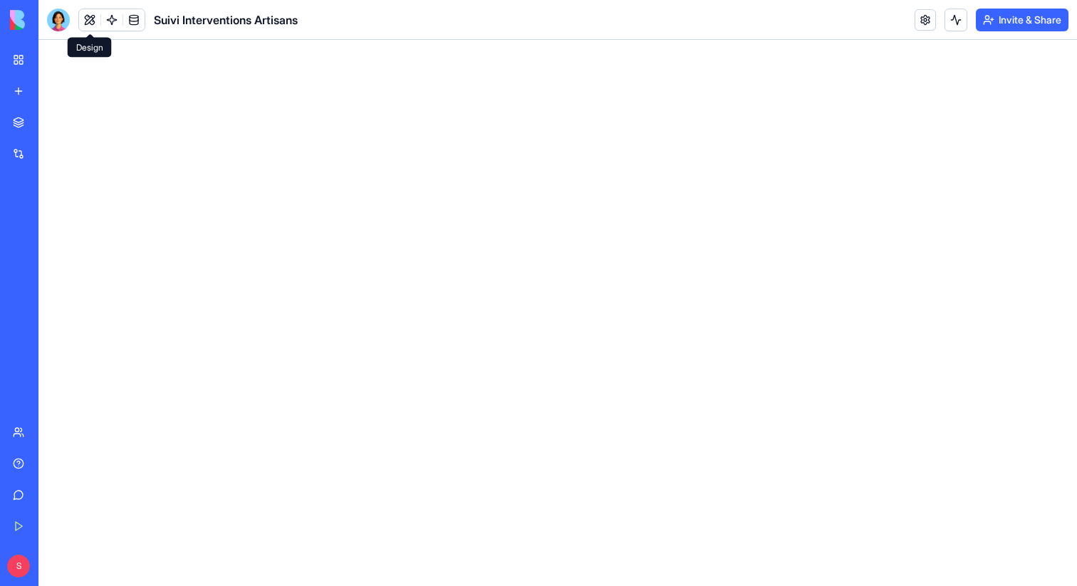
click at [88, 17] on button at bounding box center [89, 19] width 21 height 21
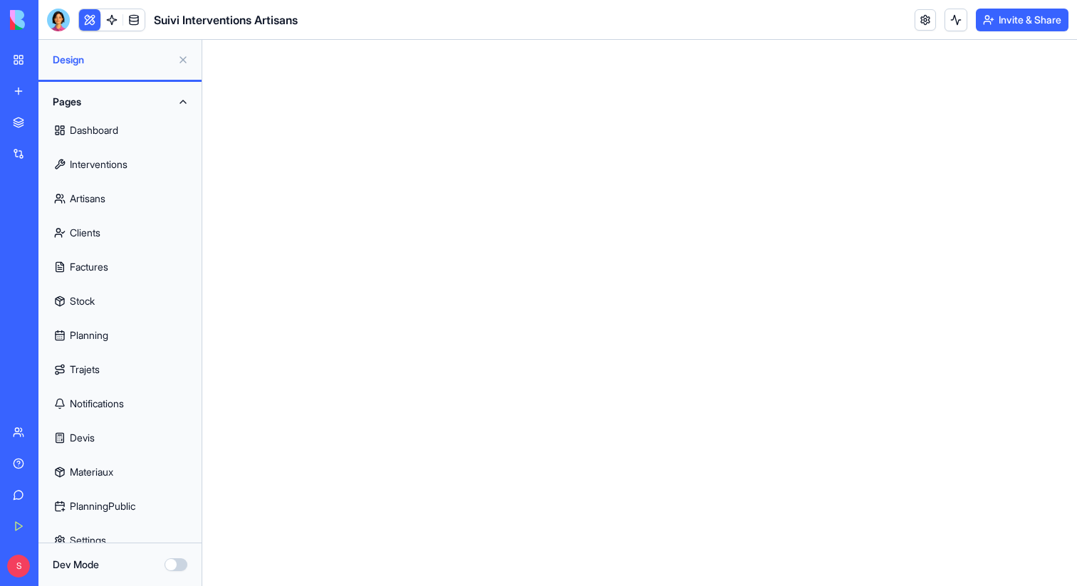
click at [171, 561] on button "Dev Mode" at bounding box center [176, 565] width 23 height 13
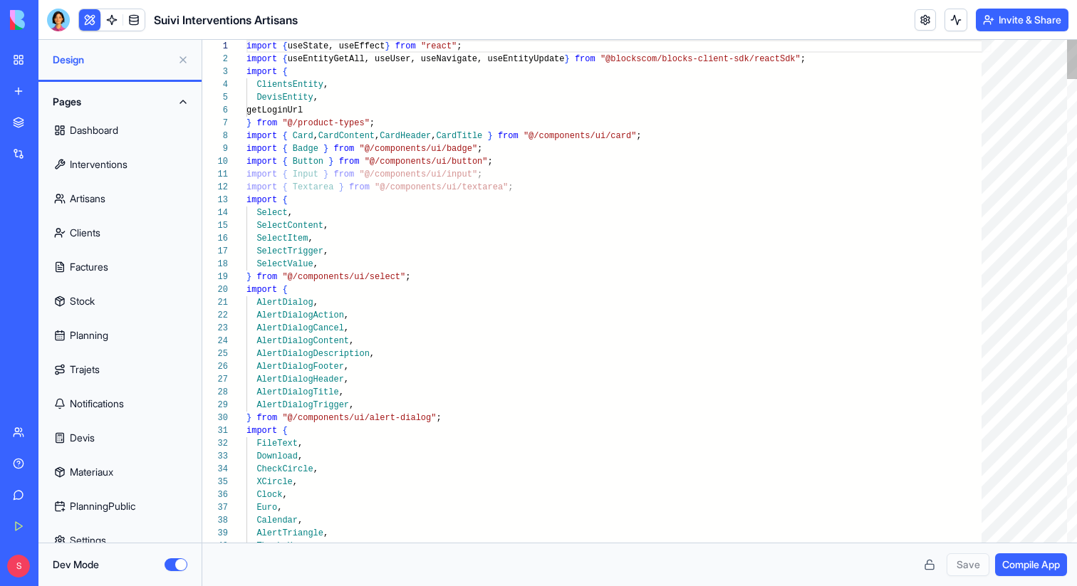
scroll to position [77, 103]
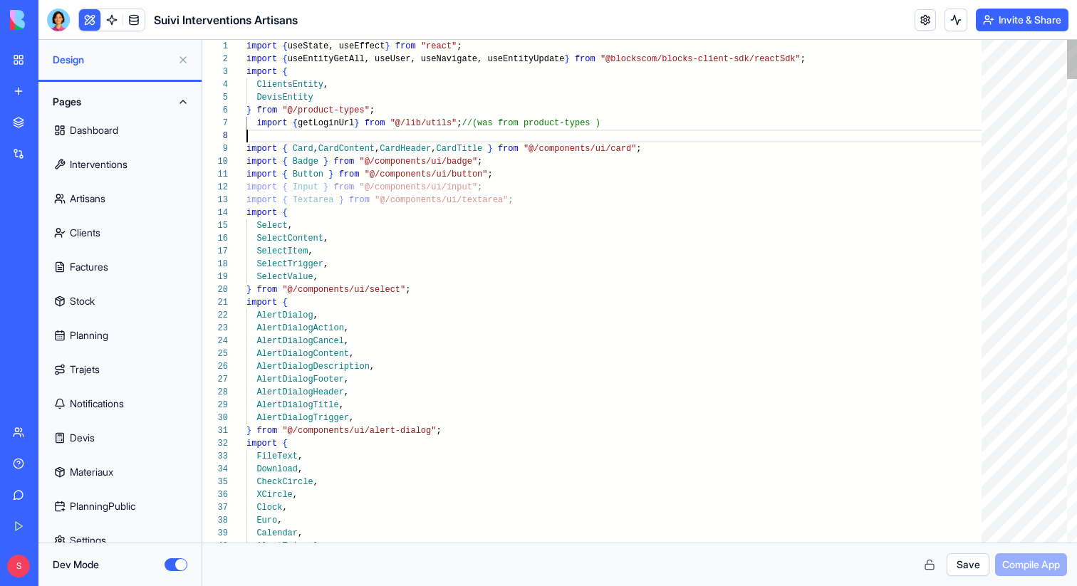
scroll to position [90, 0]
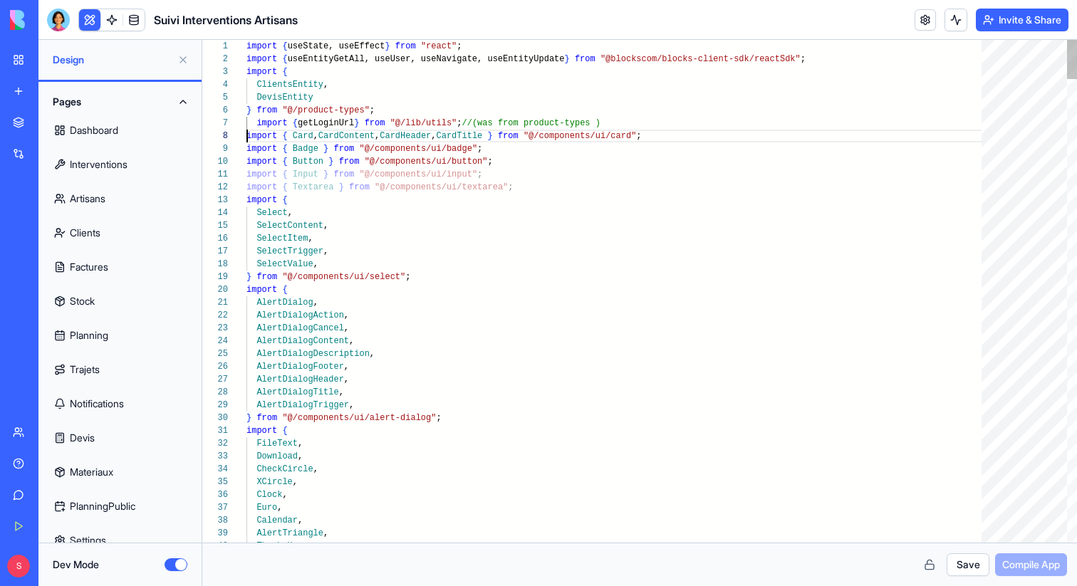
click at [953, 561] on button "Save" at bounding box center [968, 565] width 43 height 23
click at [1041, 570] on span "Compile App" at bounding box center [1031, 565] width 58 height 14
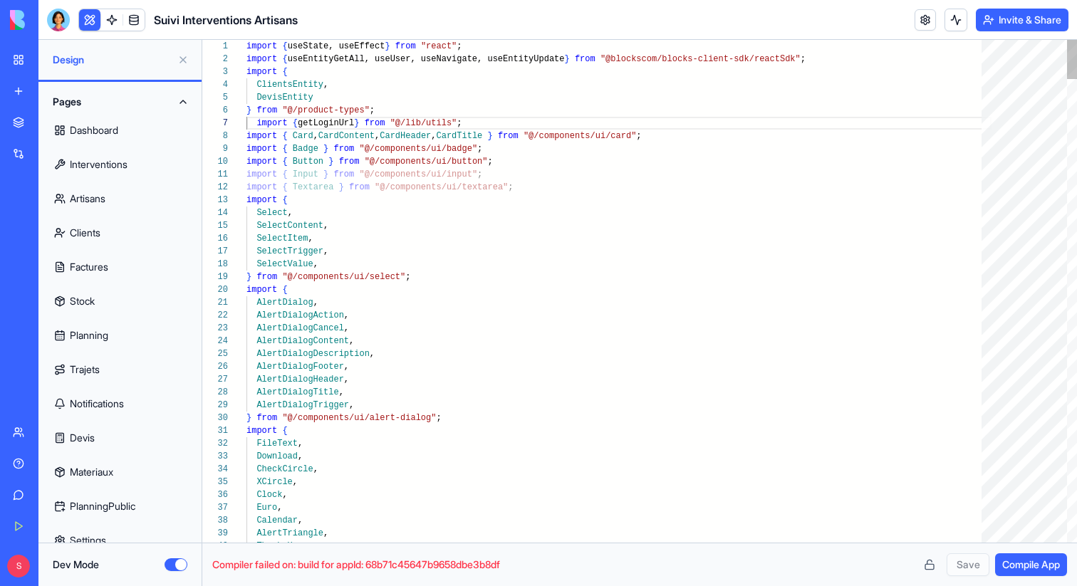
click at [108, 128] on link "Dashboard" at bounding box center [120, 130] width 146 height 34
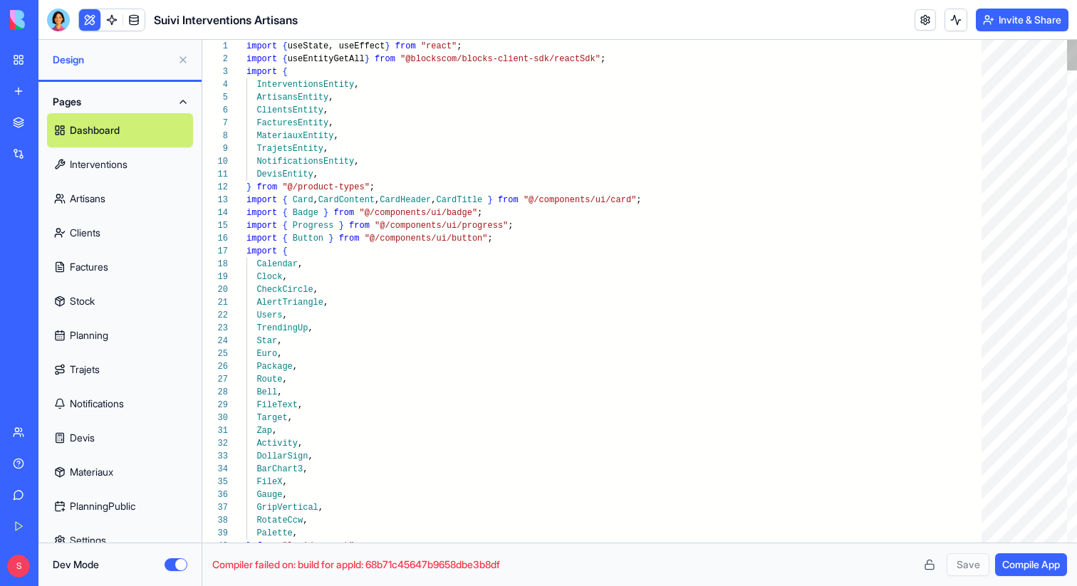
type textarea "**********"
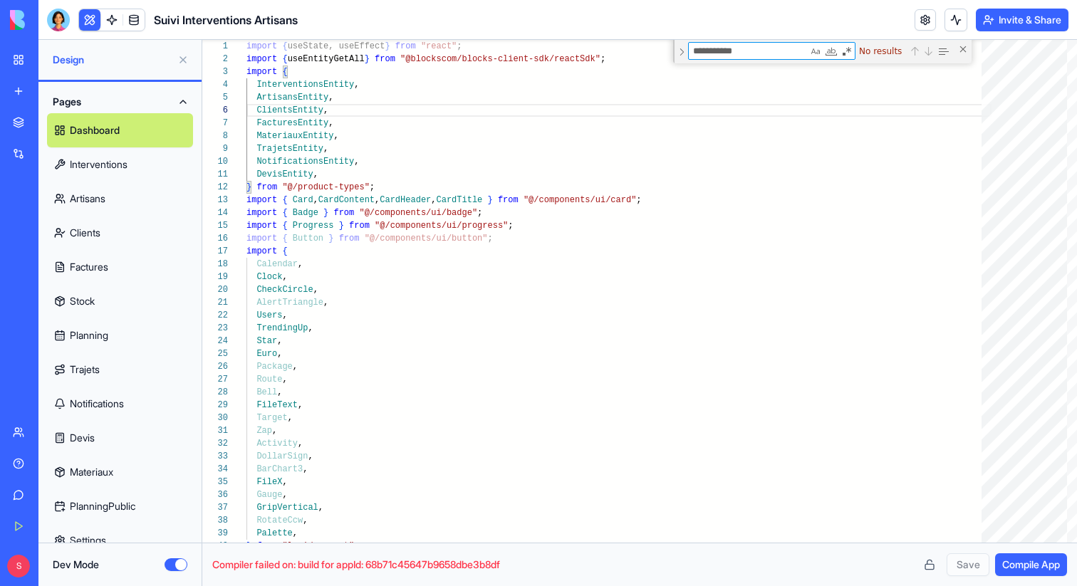
type textarea "**********"
click at [128, 168] on link "Interventions" at bounding box center [120, 164] width 146 height 34
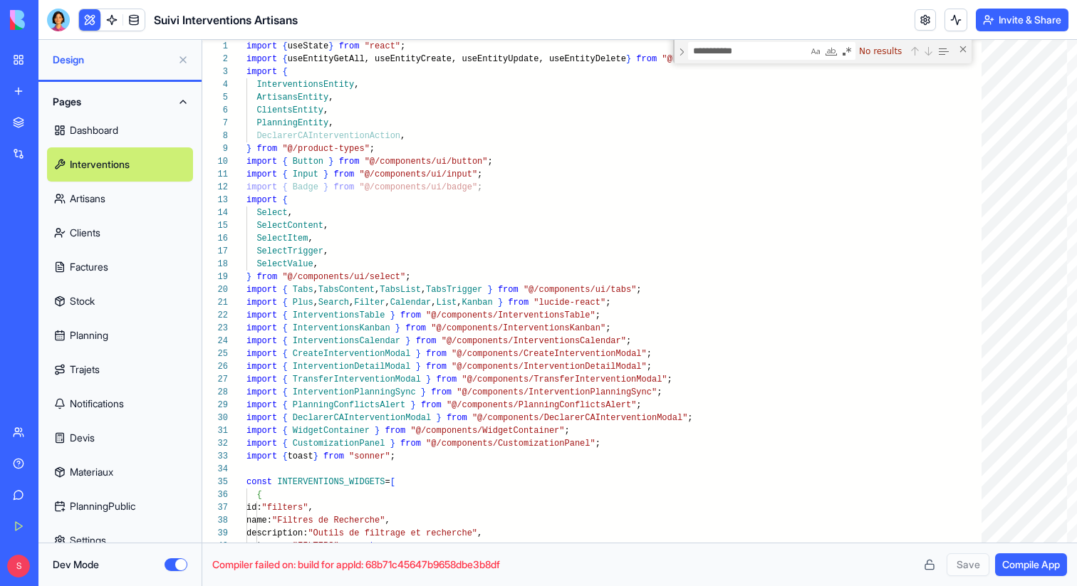
click at [47, 147] on link "Interventions" at bounding box center [120, 164] width 146 height 34
click at [129, 195] on link "Artisans" at bounding box center [120, 199] width 146 height 34
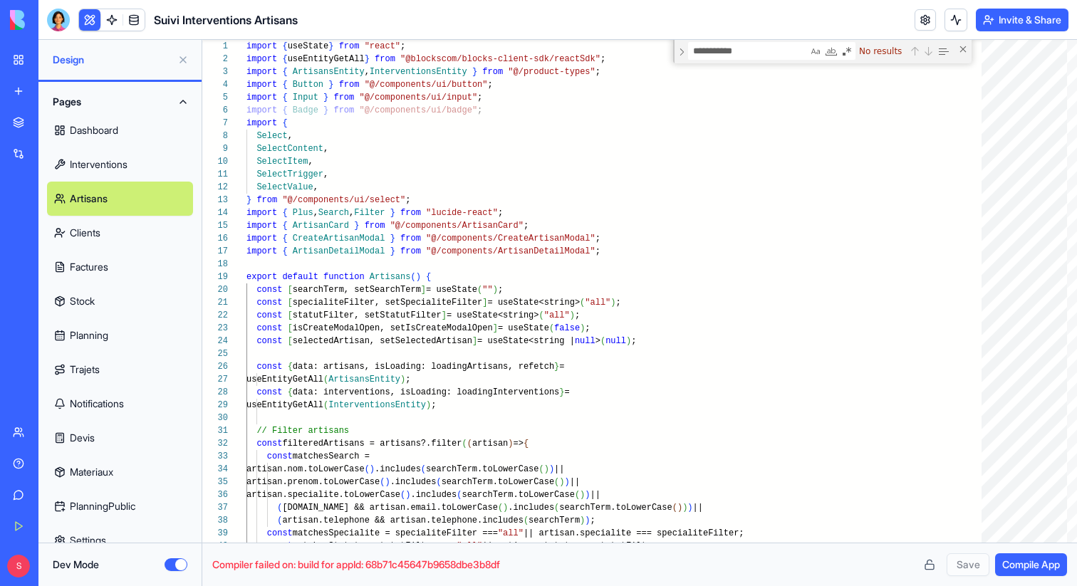
click at [128, 231] on link "Clients" at bounding box center [120, 233] width 146 height 34
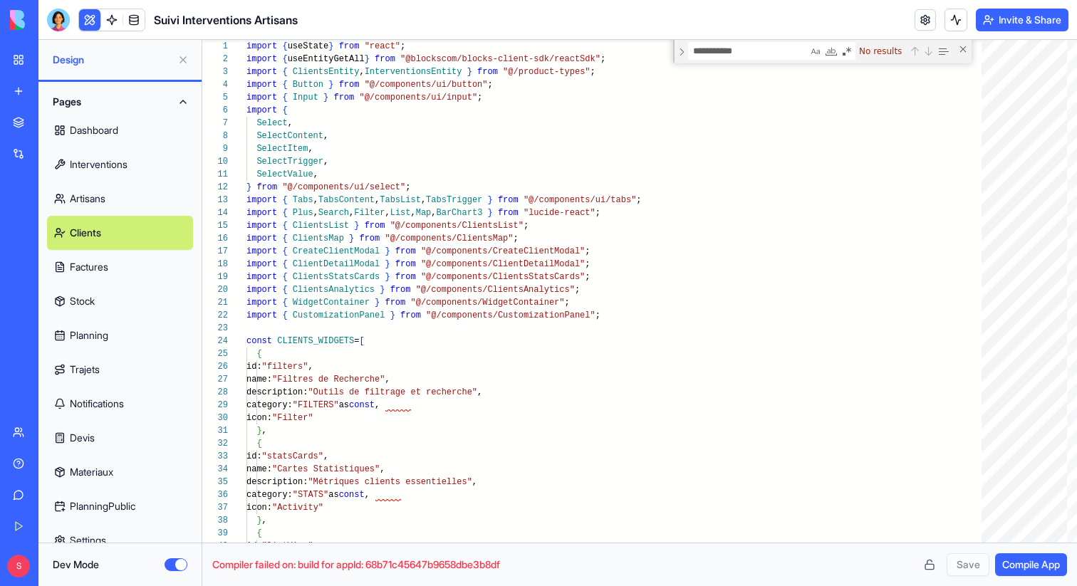
click at [127, 272] on link "Factures" at bounding box center [120, 267] width 146 height 34
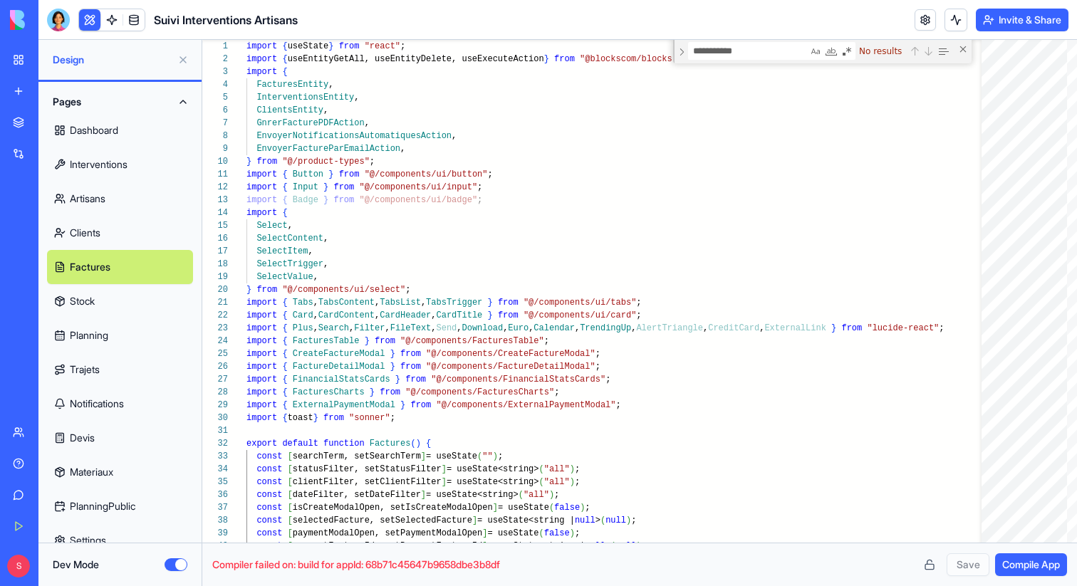
click at [124, 306] on link "Stock" at bounding box center [120, 301] width 146 height 34
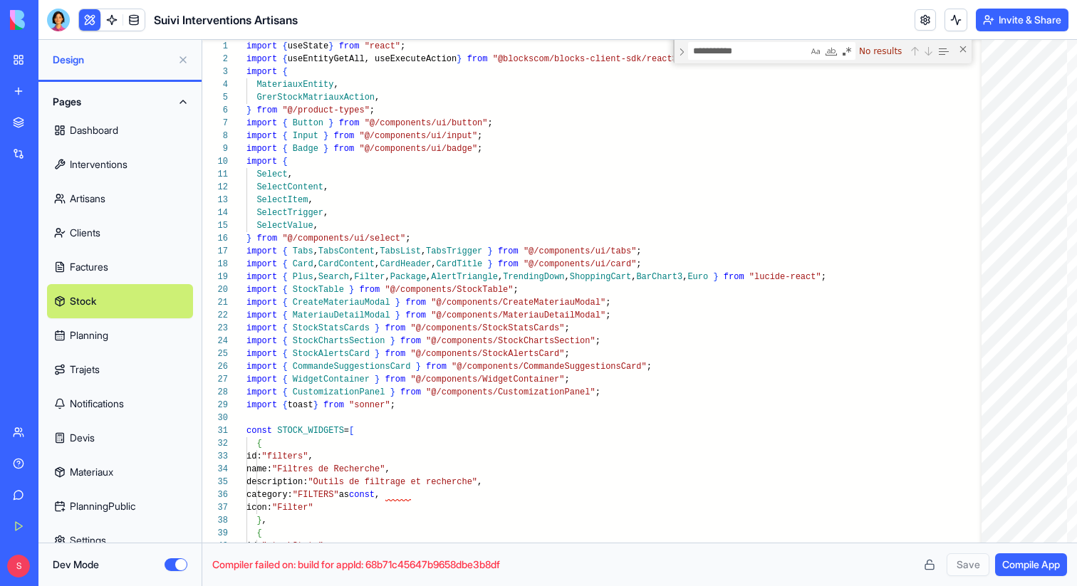
click at [124, 340] on link "Planning" at bounding box center [120, 335] width 146 height 34
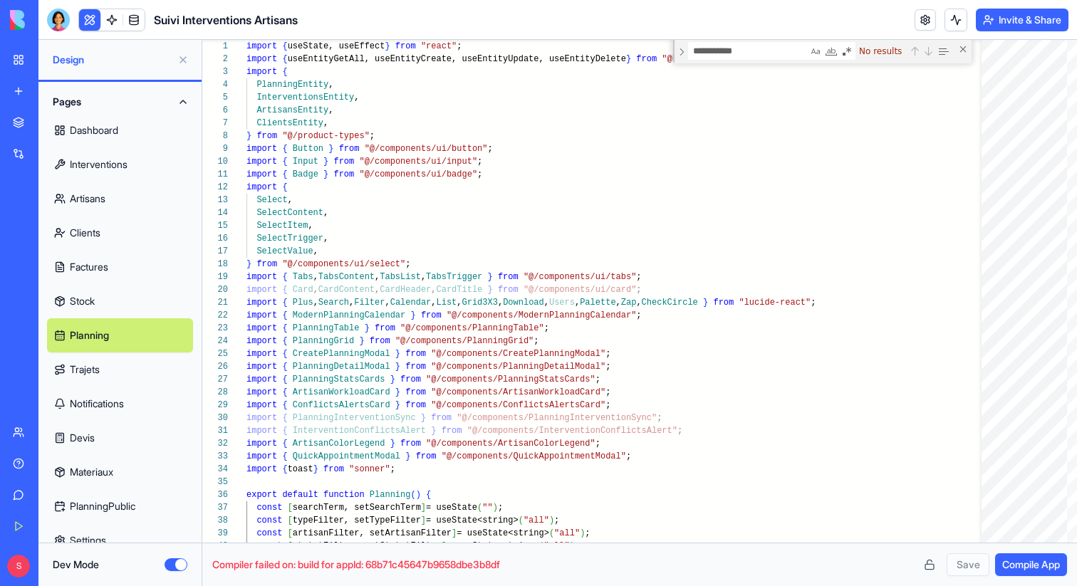
click at [120, 364] on link "Trajets" at bounding box center [120, 370] width 146 height 34
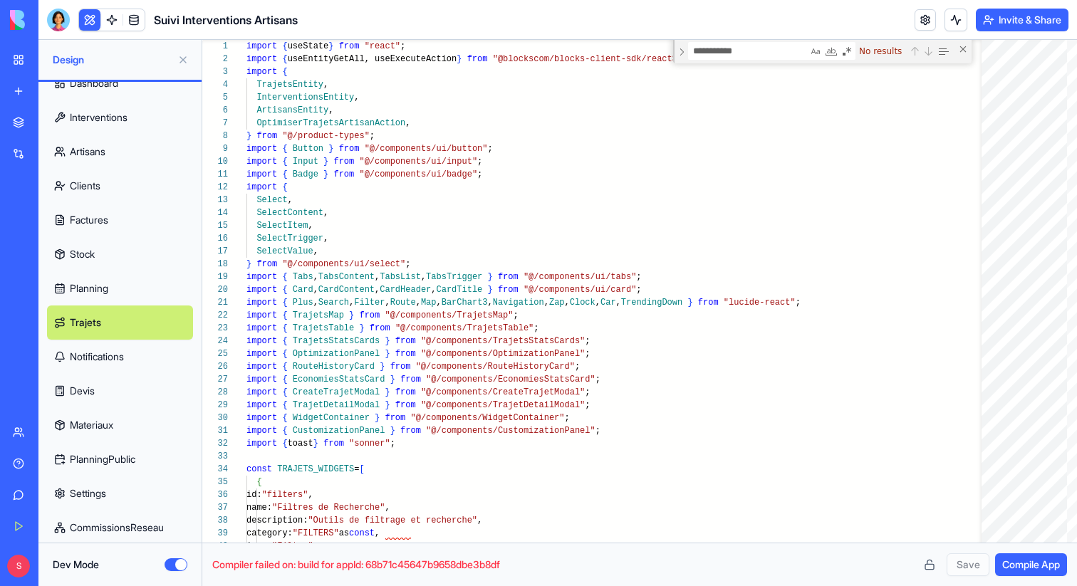
scroll to position [53, 0]
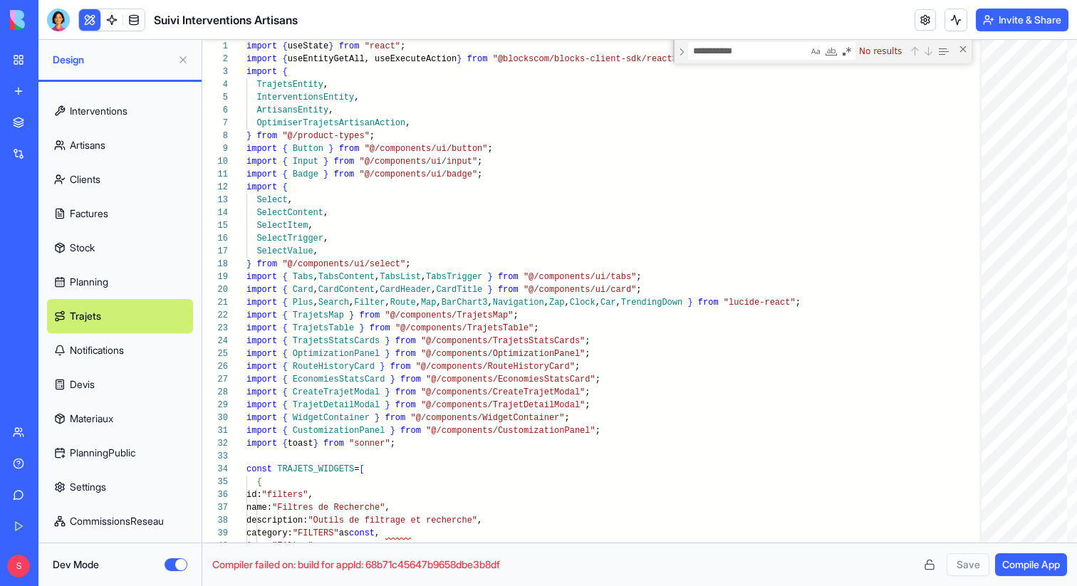
click at [125, 352] on link "Notifications" at bounding box center [120, 350] width 146 height 34
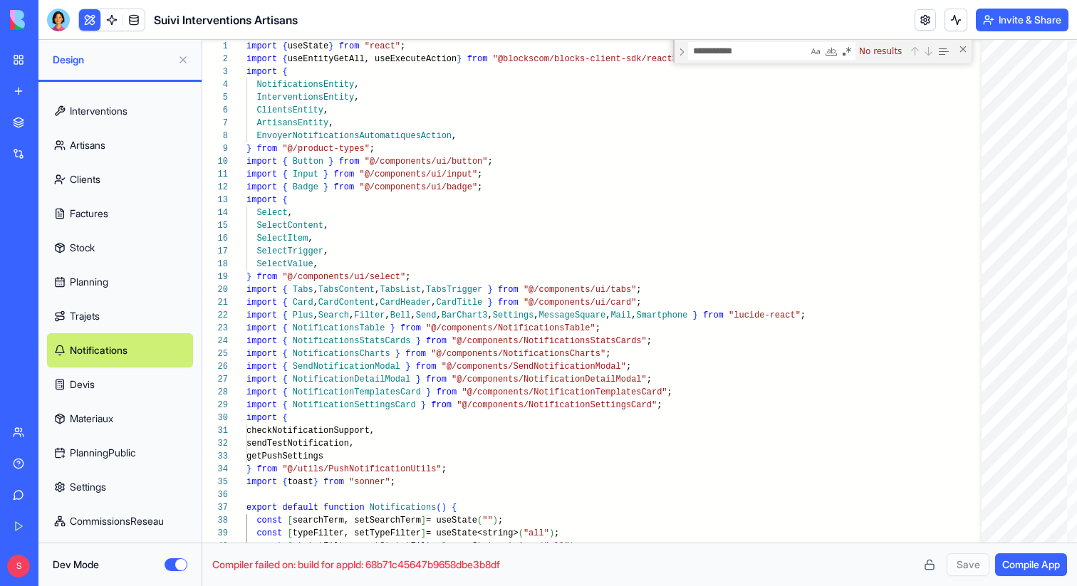
click at [125, 384] on link "Devis" at bounding box center [120, 385] width 146 height 34
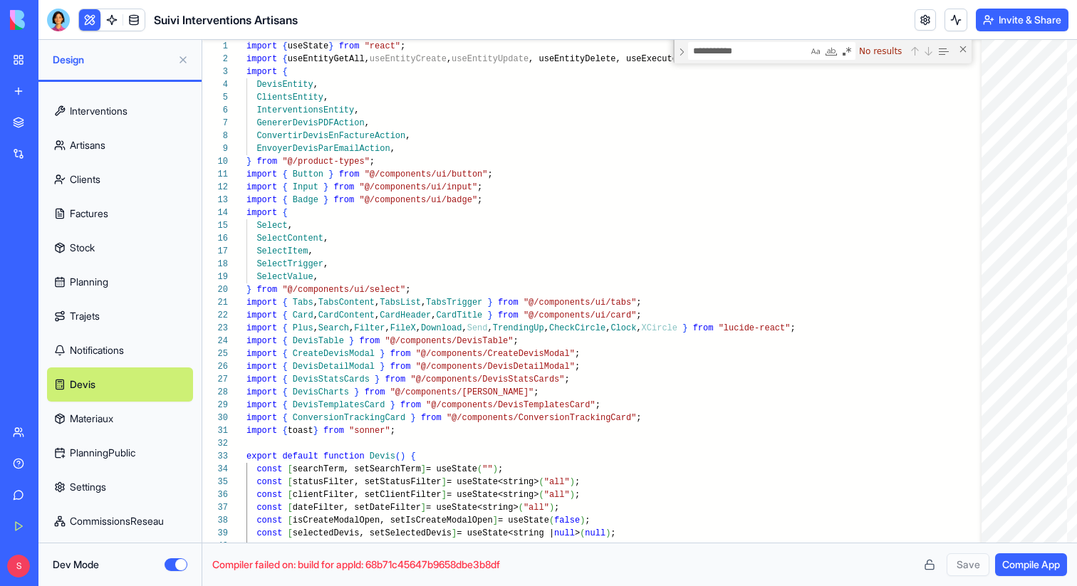
click at [122, 418] on link "Materiaux" at bounding box center [120, 419] width 146 height 34
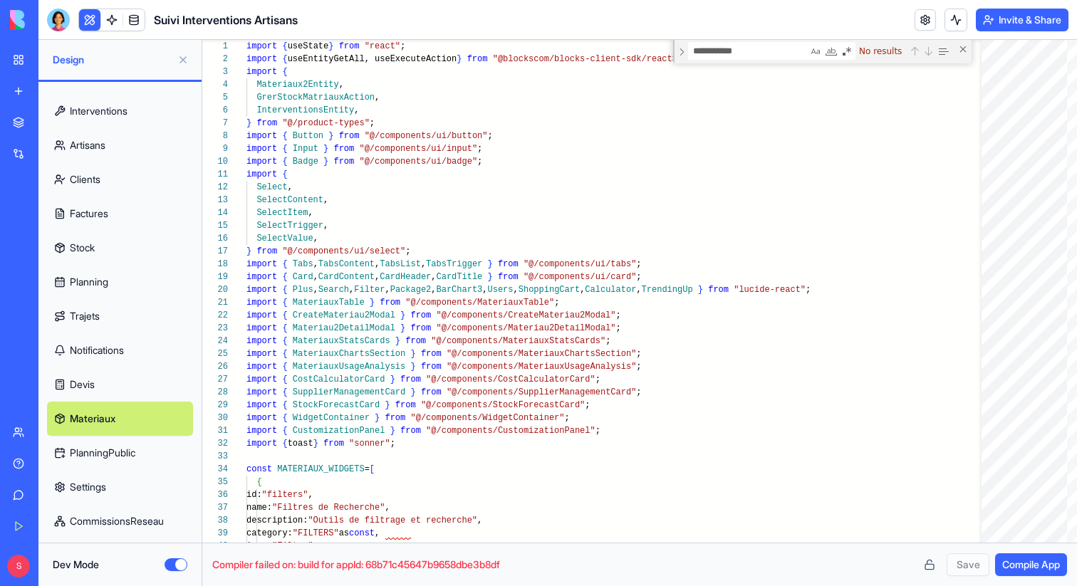
click at [124, 440] on link "PlanningPublic" at bounding box center [120, 453] width 146 height 34
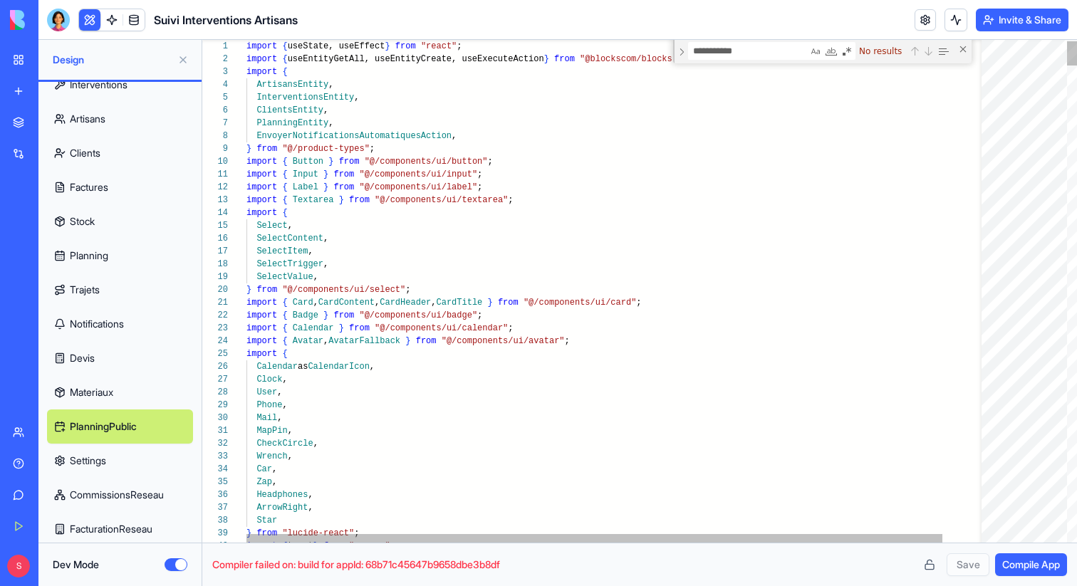
scroll to position [92, 0]
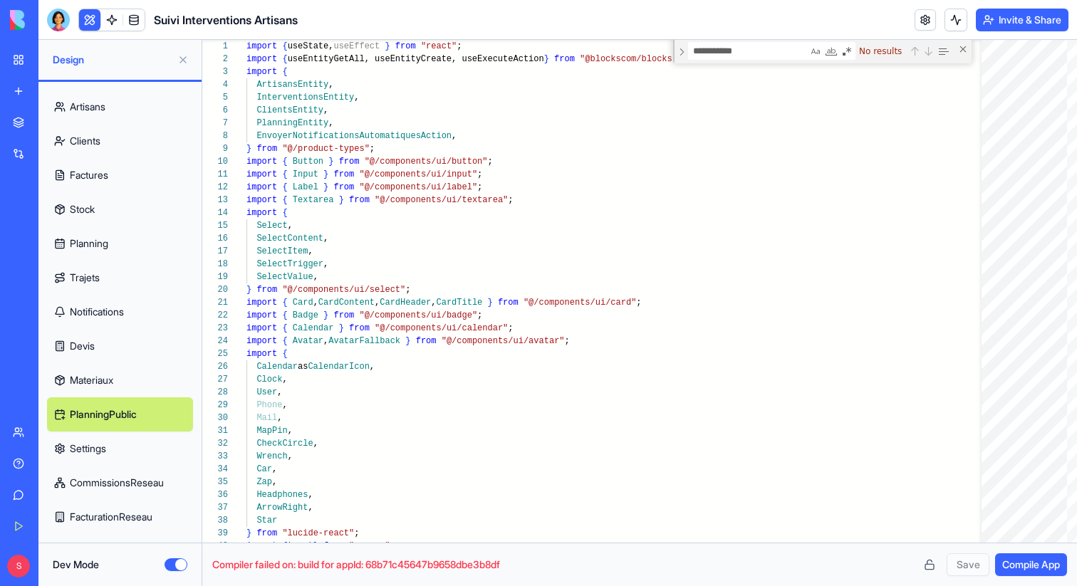
click at [123, 445] on link "Settings" at bounding box center [120, 449] width 146 height 34
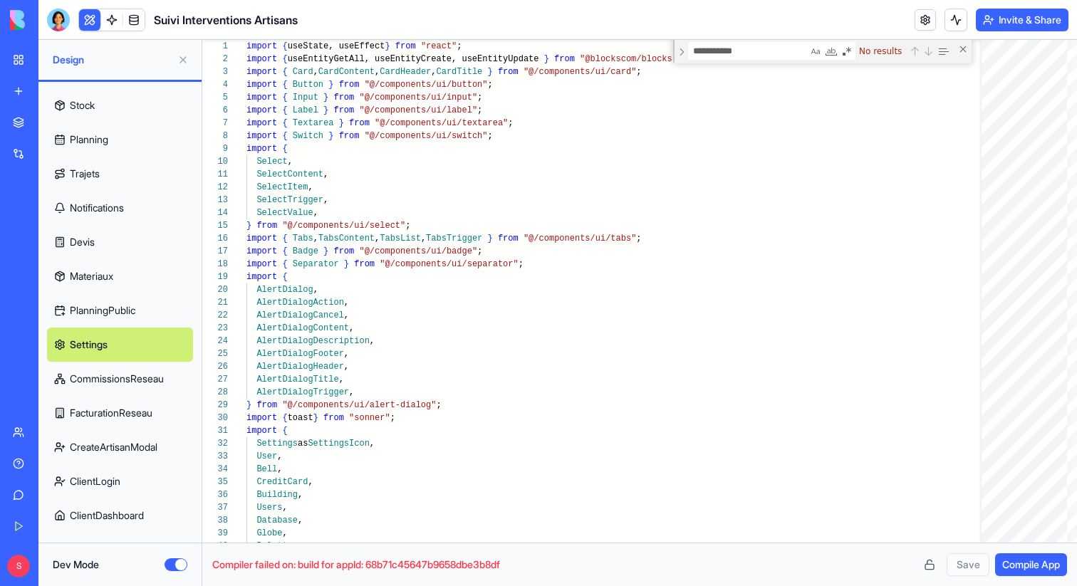
scroll to position [221, 0]
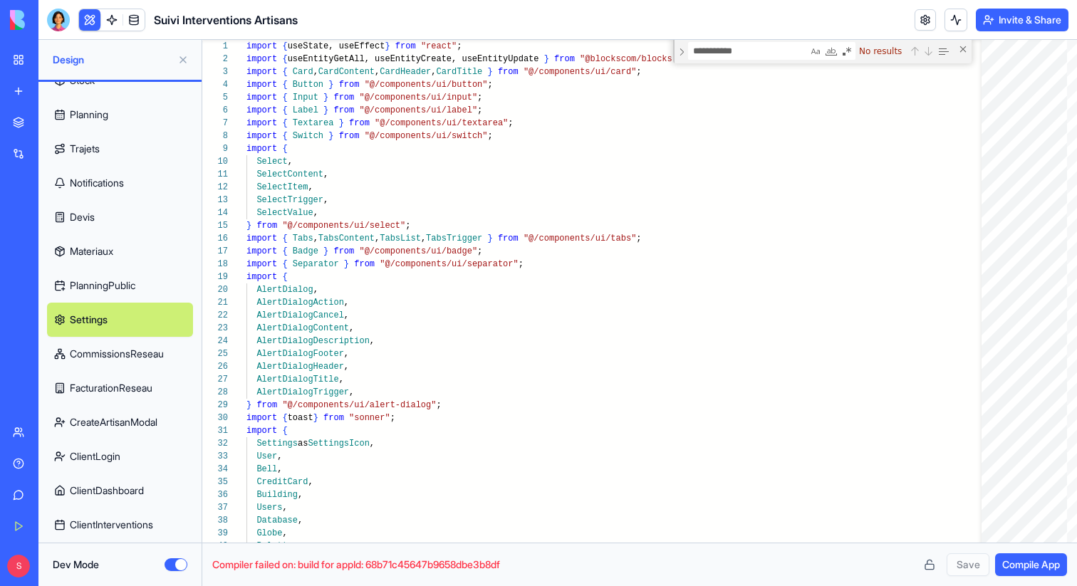
click at [129, 358] on link "CommissionsReseau" at bounding box center [120, 354] width 146 height 34
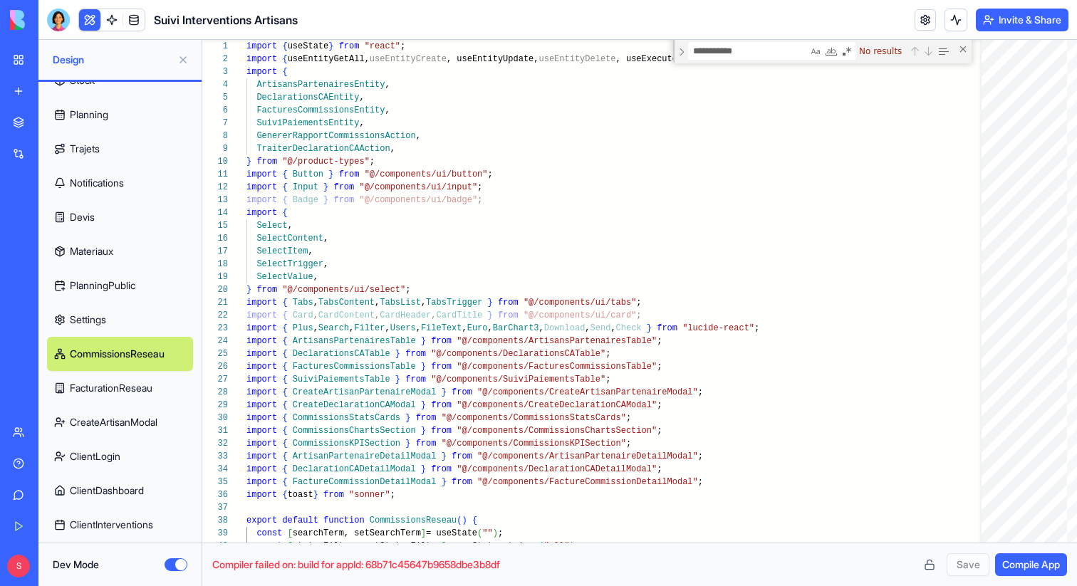
click at [130, 391] on link "FacturationReseau" at bounding box center [120, 388] width 146 height 34
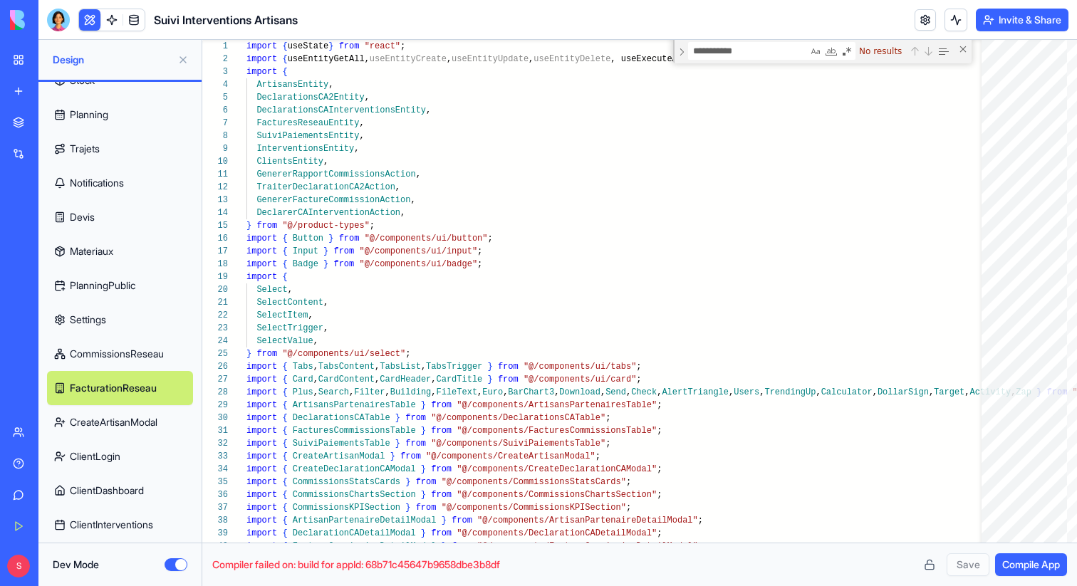
click at [127, 419] on link "CreateArtisanModal" at bounding box center [120, 422] width 146 height 34
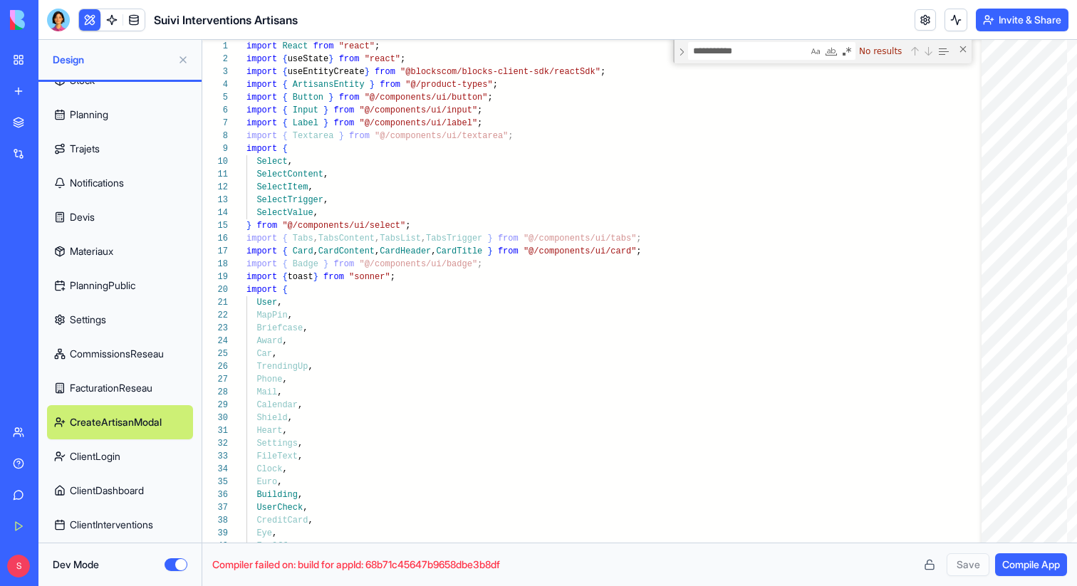
click at [128, 450] on link "ClientLogin" at bounding box center [120, 457] width 146 height 34
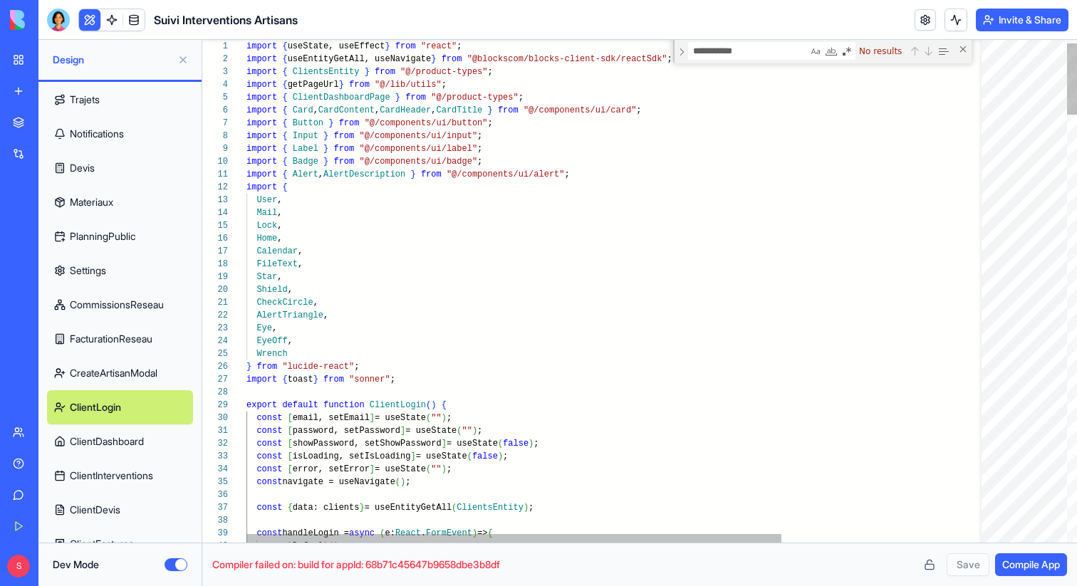
scroll to position [291, 0]
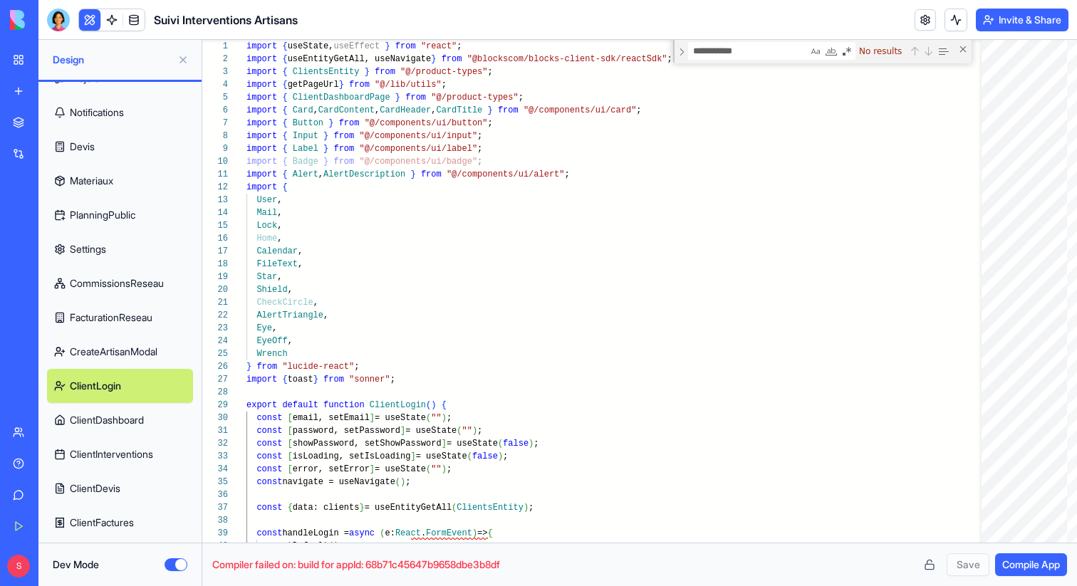
click at [133, 430] on link "ClientDashboard" at bounding box center [120, 420] width 146 height 34
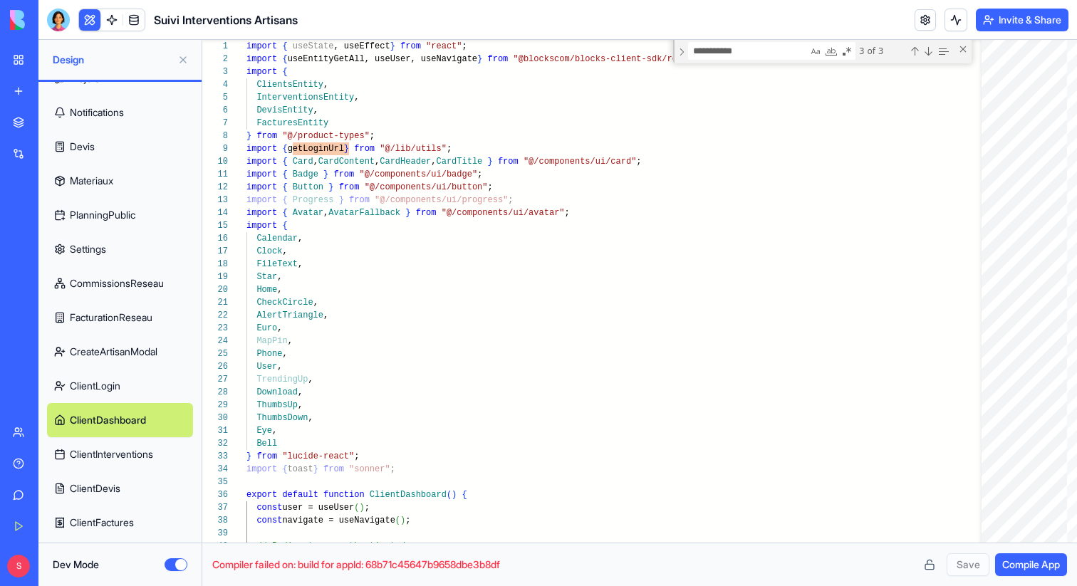
click at [129, 450] on link "ClientInterventions" at bounding box center [120, 454] width 146 height 34
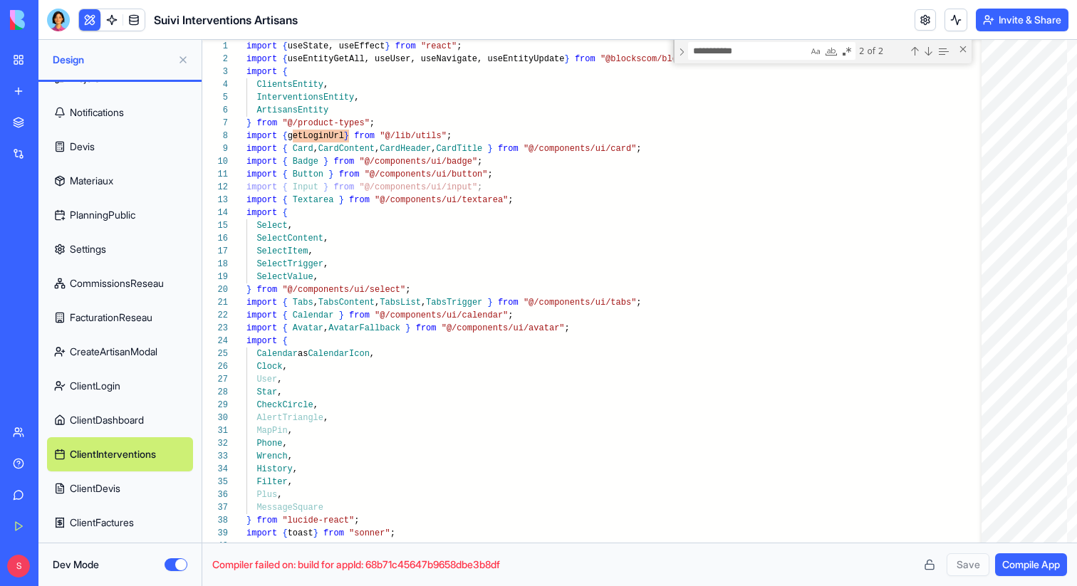
click at [131, 492] on link "ClientDevis" at bounding box center [120, 489] width 146 height 34
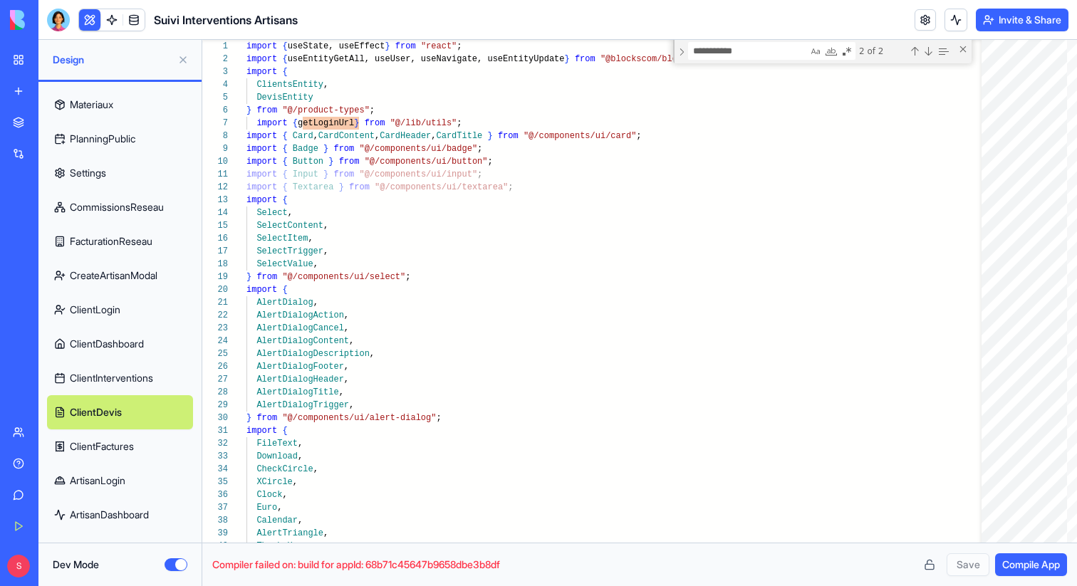
scroll to position [385, 0]
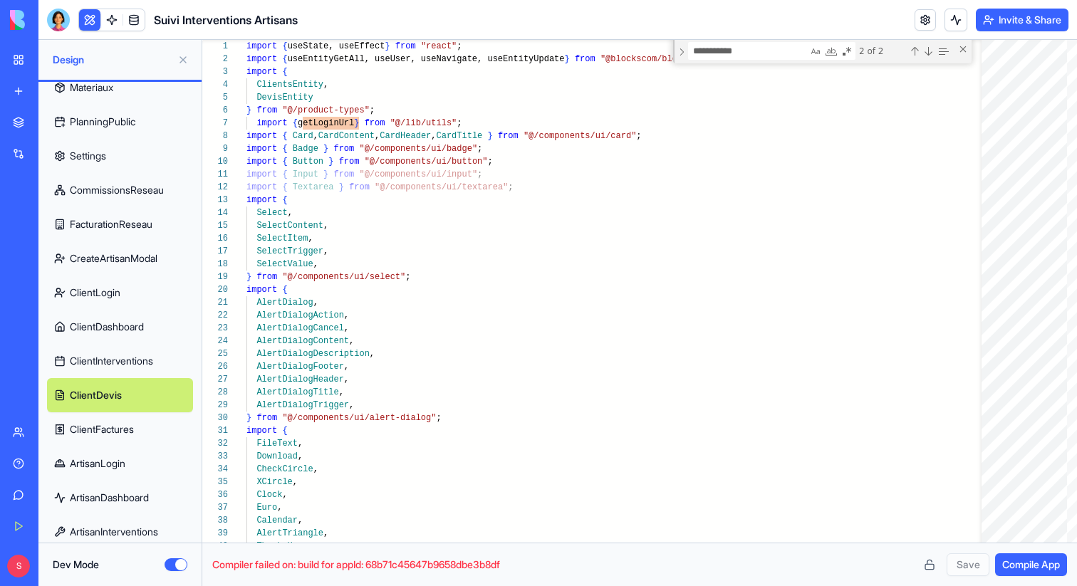
click at [134, 434] on link "ClientFactures" at bounding box center [120, 430] width 146 height 34
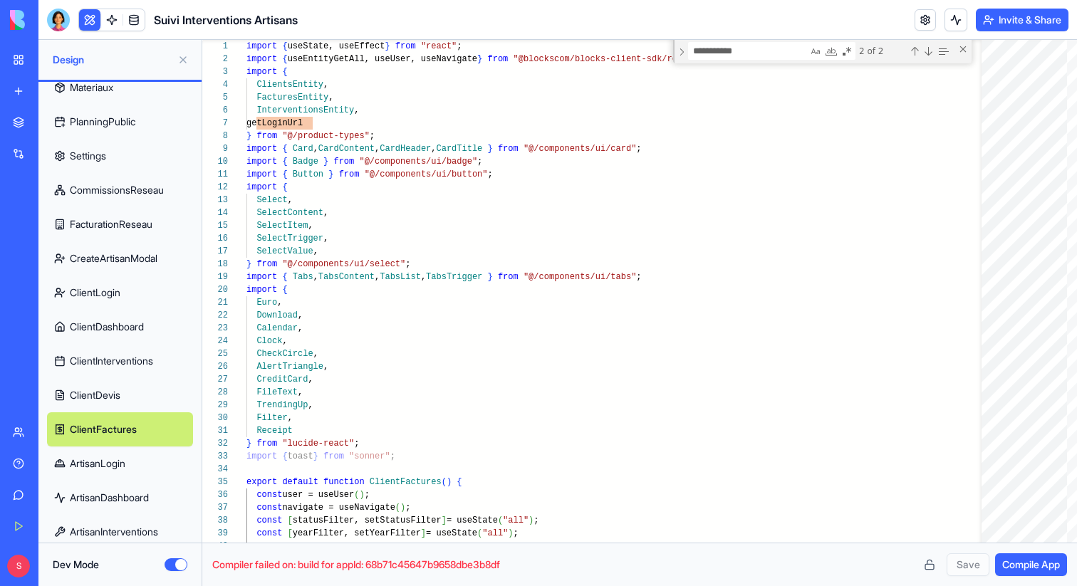
click at [120, 380] on link "ClientDevis" at bounding box center [120, 395] width 146 height 34
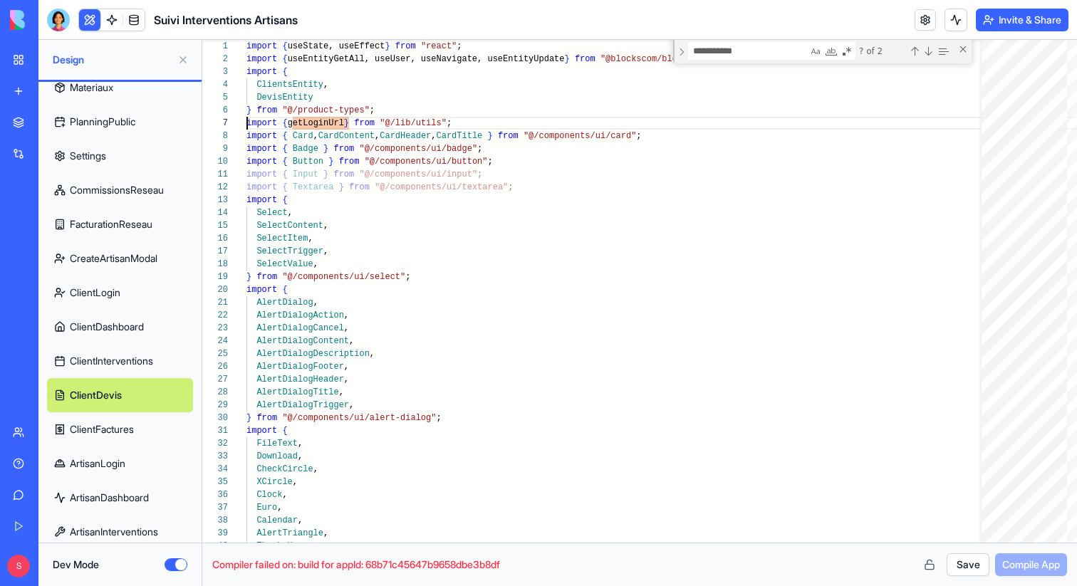
click at [961, 563] on button "Save" at bounding box center [968, 565] width 43 height 23
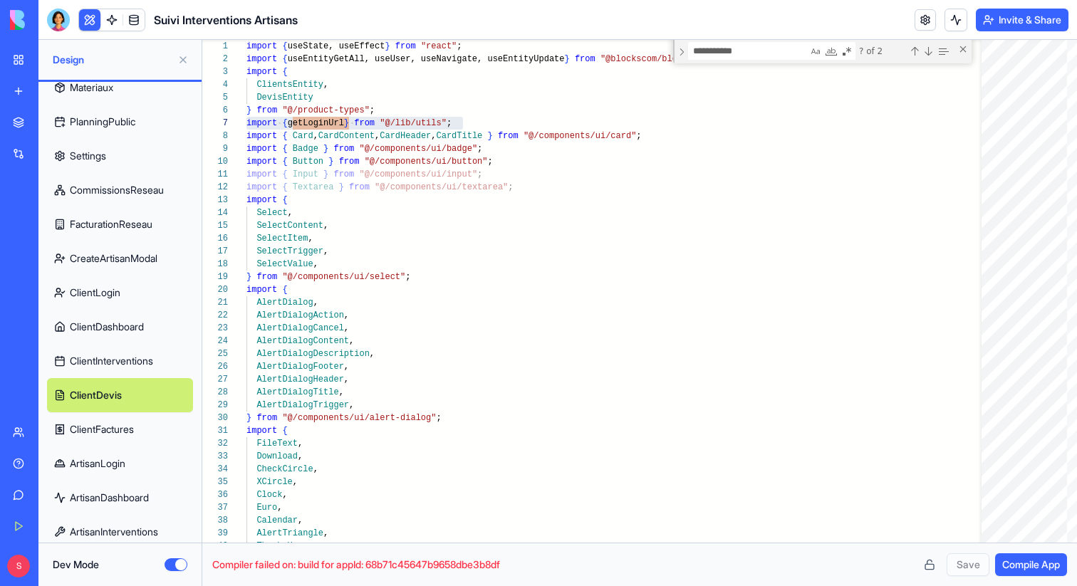
click at [142, 432] on link "ClientFactures" at bounding box center [120, 430] width 146 height 34
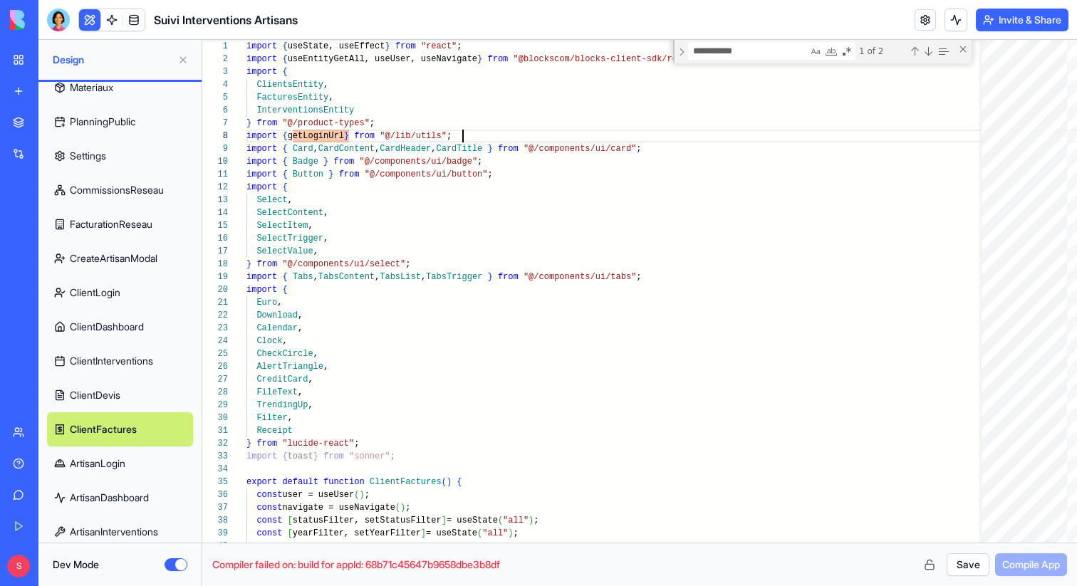
click at [953, 558] on button "Save" at bounding box center [968, 565] width 43 height 23
click at [131, 466] on link "ArtisanLogin" at bounding box center [120, 464] width 146 height 34
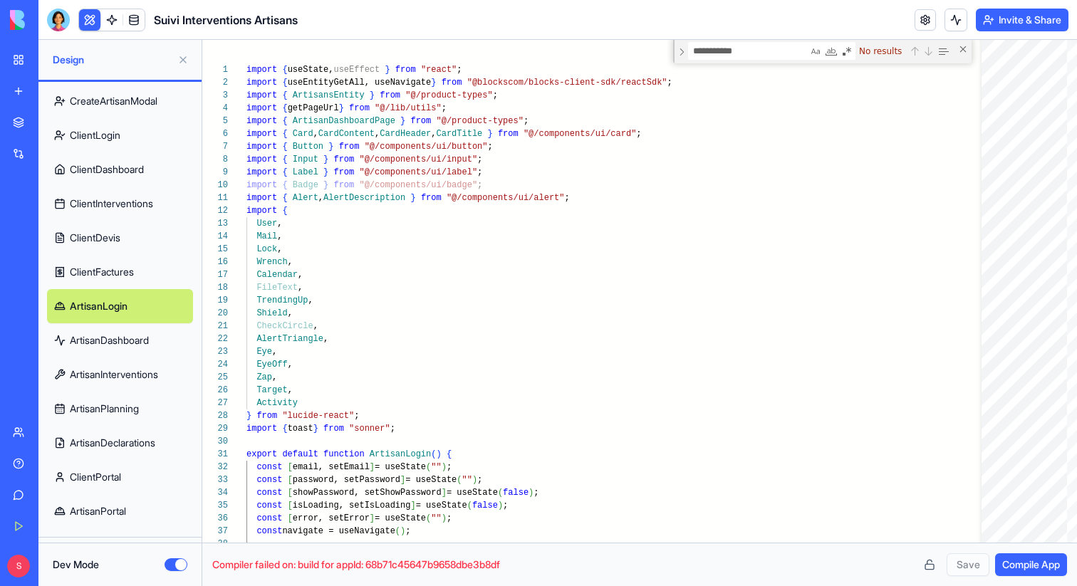
scroll to position [569, 0]
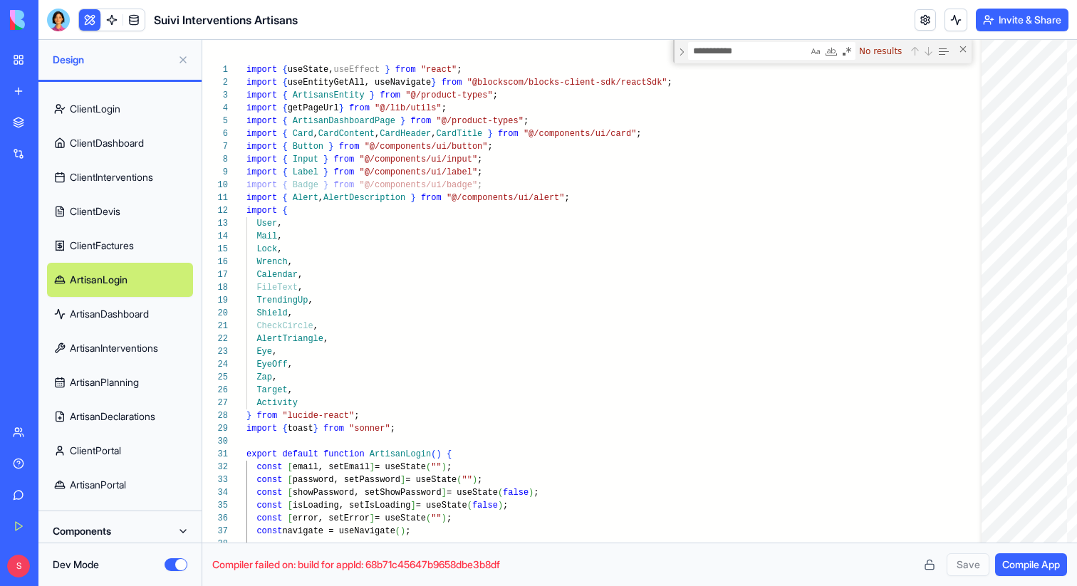
click at [128, 321] on link "ArtisanDashboard" at bounding box center [120, 314] width 146 height 34
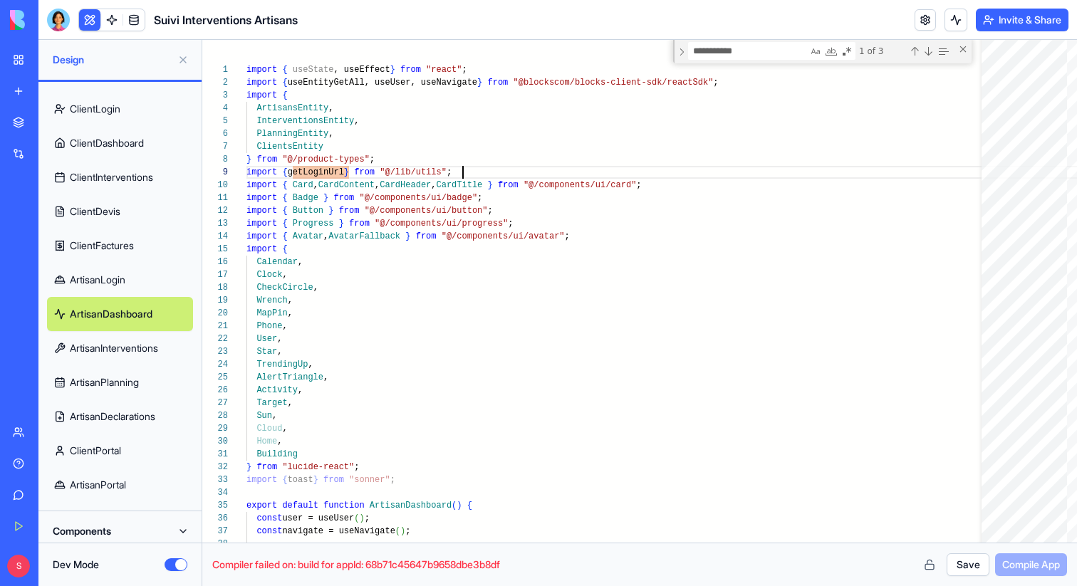
click at [967, 569] on button "Save" at bounding box center [968, 565] width 43 height 23
click at [130, 348] on link "ArtisanInterventions" at bounding box center [120, 348] width 146 height 34
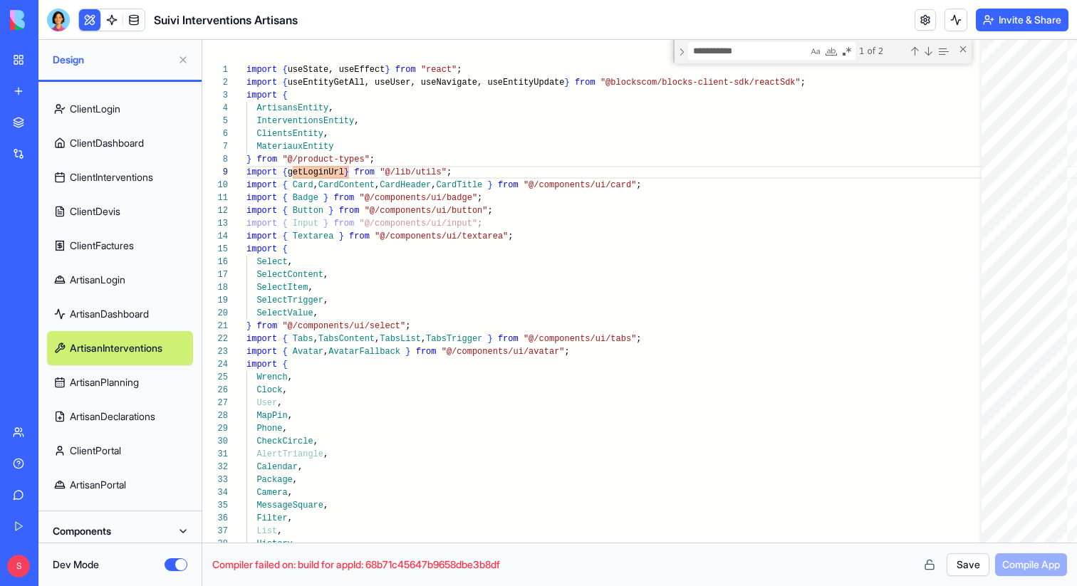
click at [973, 574] on button "Save" at bounding box center [968, 565] width 43 height 23
click at [151, 390] on link "ArtisanPlanning" at bounding box center [120, 383] width 146 height 34
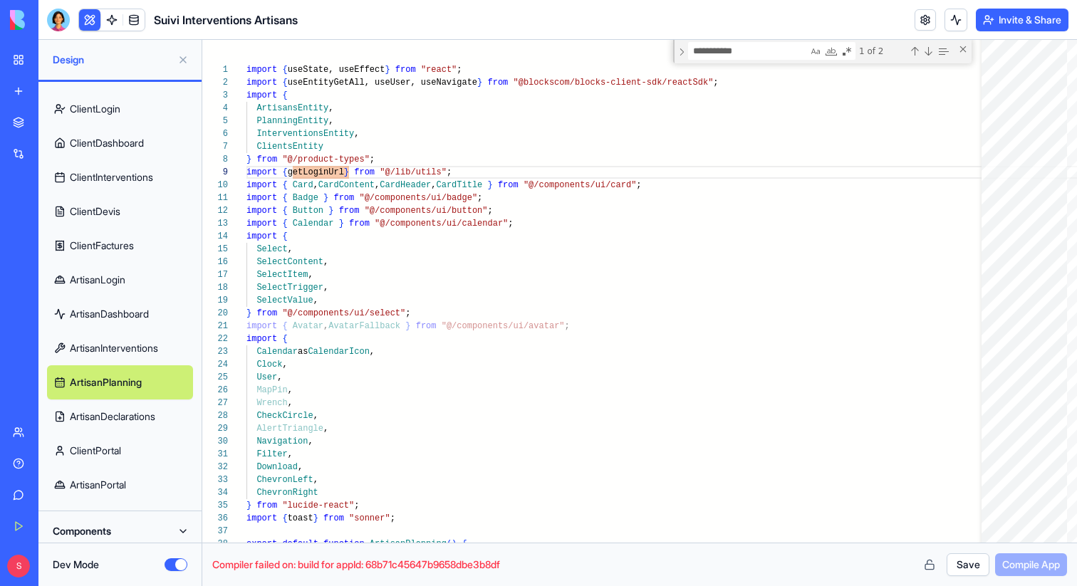
type textarea "**********"
click at [954, 558] on button "Save" at bounding box center [968, 565] width 43 height 23
click at [128, 419] on link "ArtisanDeclarations" at bounding box center [120, 417] width 146 height 34
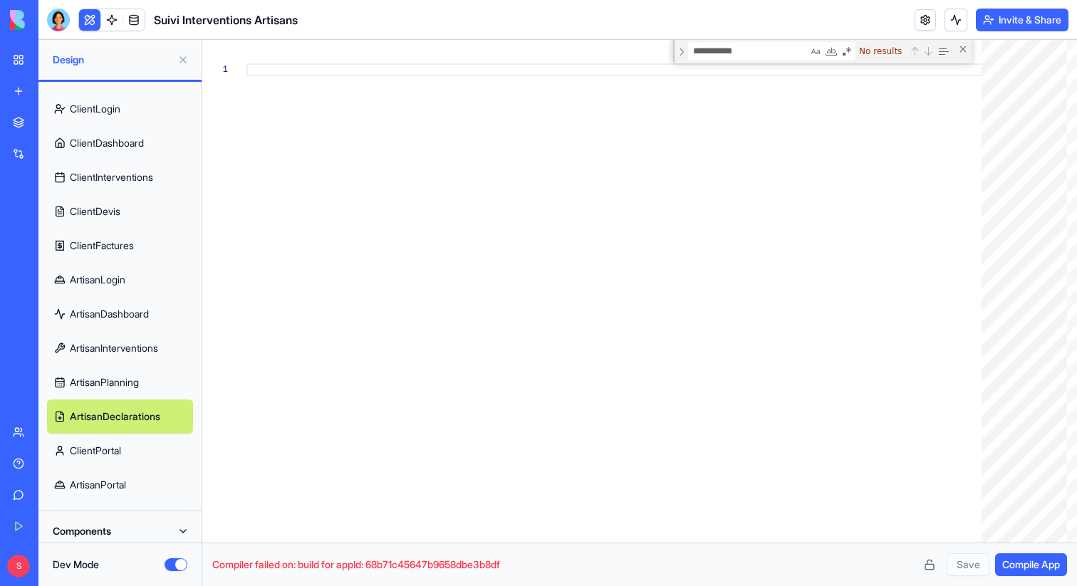
click at [125, 442] on link "ClientPortal" at bounding box center [120, 451] width 146 height 34
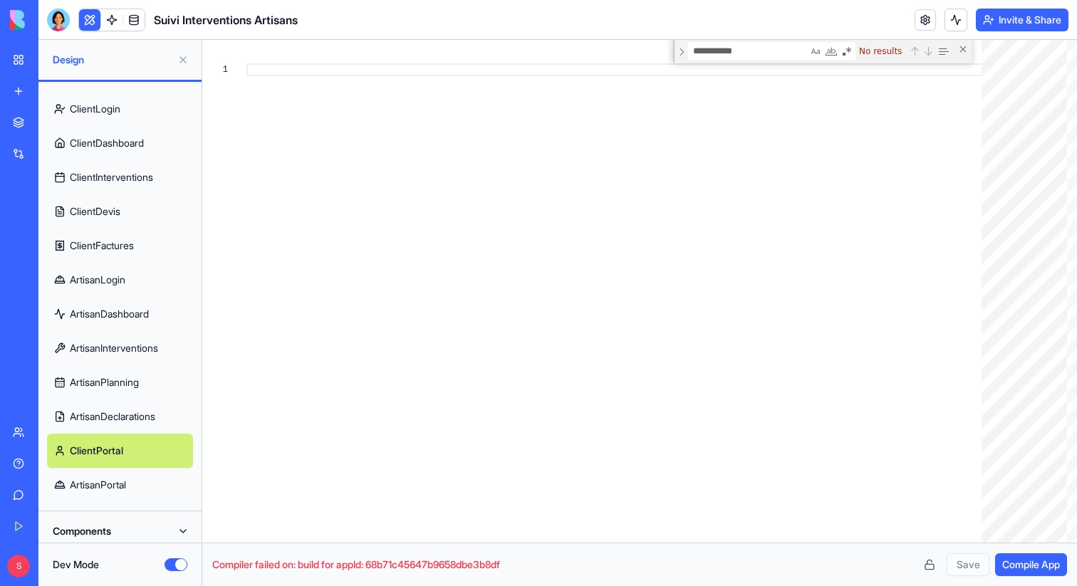
click at [134, 483] on link "ArtisanPortal" at bounding box center [120, 485] width 146 height 34
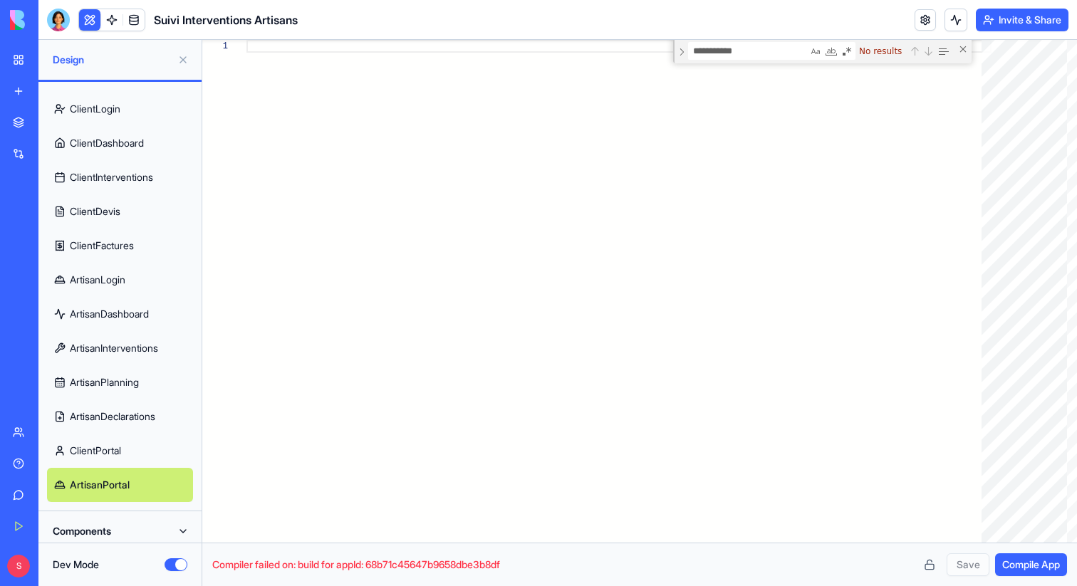
click at [1014, 566] on span "Compile App" at bounding box center [1031, 565] width 58 height 14
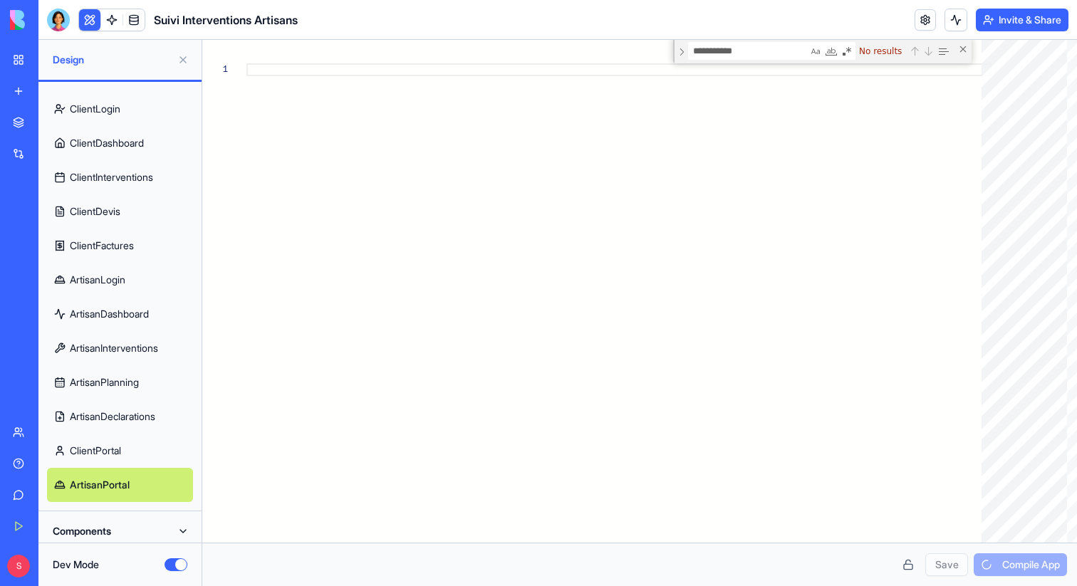
click at [126, 445] on link "ClientPortal" at bounding box center [120, 451] width 146 height 34
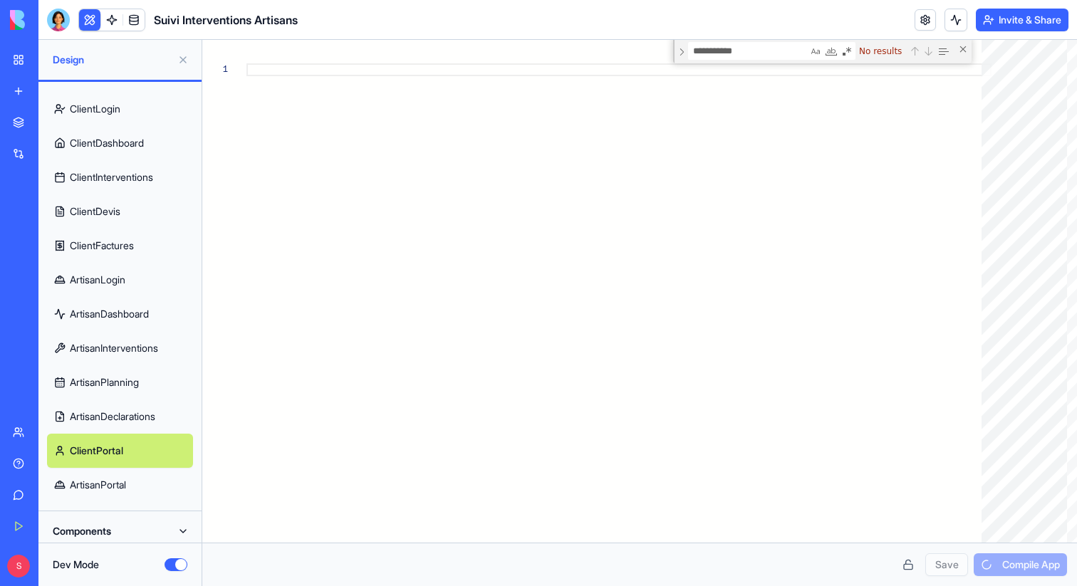
click at [142, 416] on link "ArtisanDeclarations" at bounding box center [120, 417] width 146 height 34
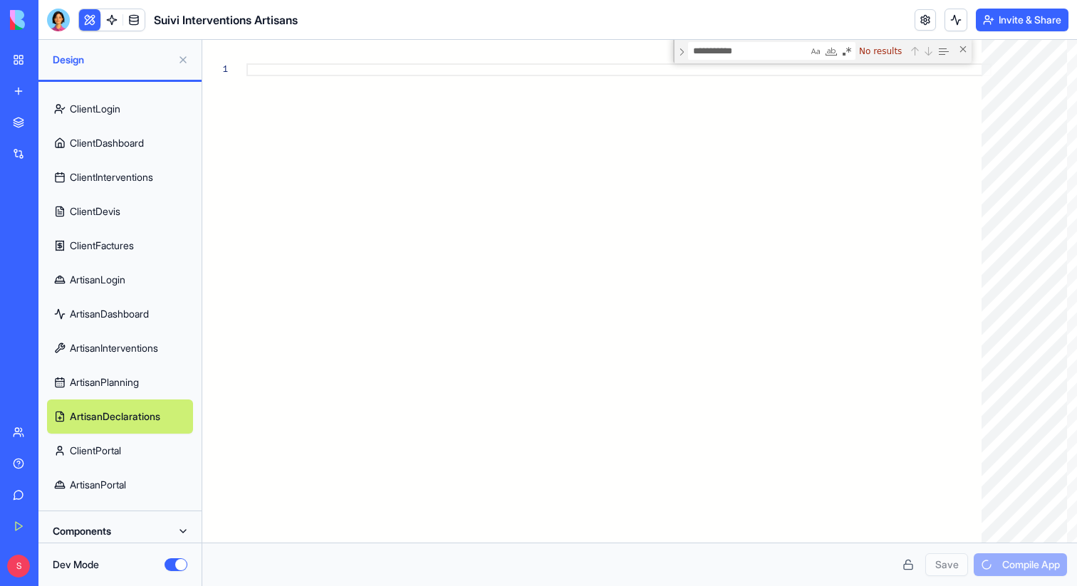
click at [90, 272] on link "ArtisanLogin" at bounding box center [120, 280] width 146 height 34
type textarea "**********"
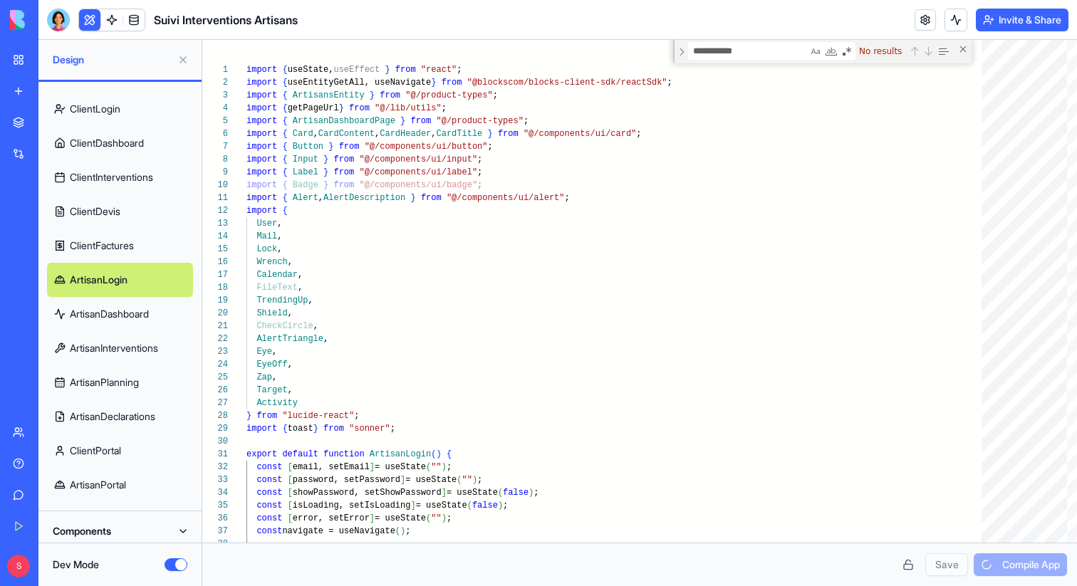
click at [128, 419] on link "ArtisanDeclarations" at bounding box center [120, 417] width 146 height 34
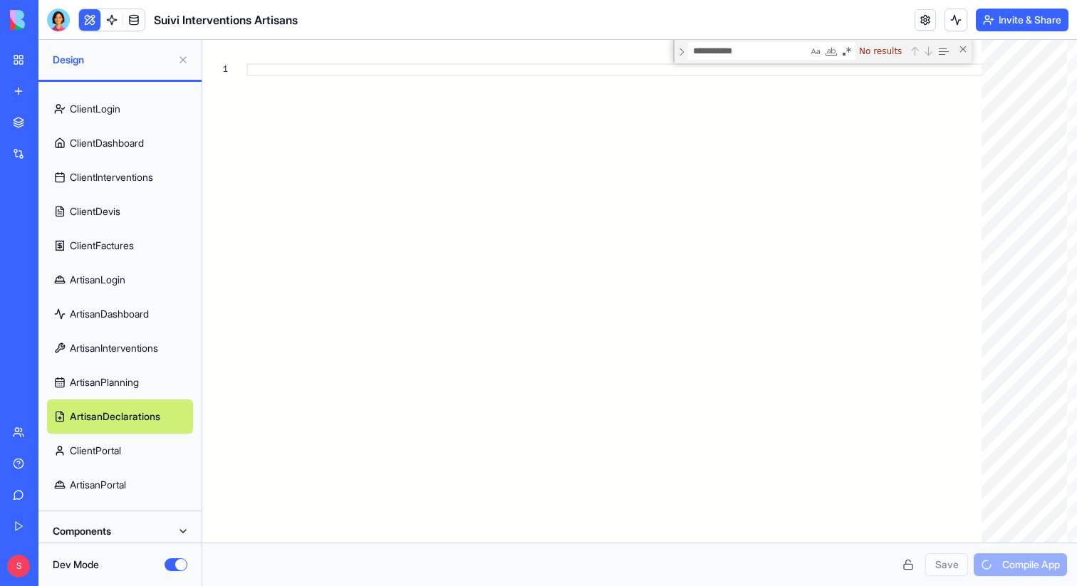
click at [132, 393] on link "ArtisanPlanning" at bounding box center [120, 383] width 146 height 34
type textarea "**********"
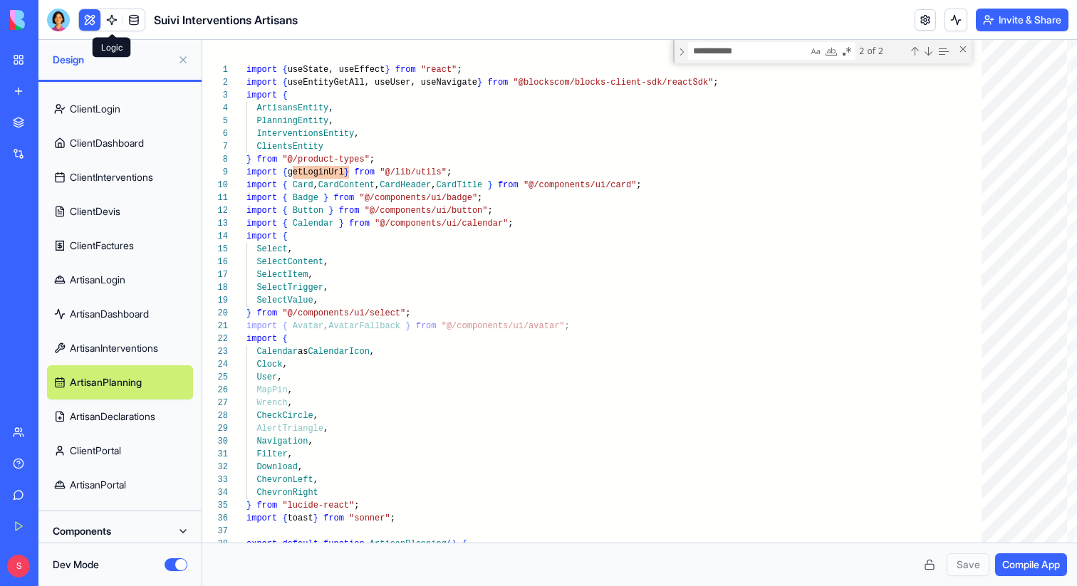
click at [110, 19] on link at bounding box center [111, 19] width 21 height 21
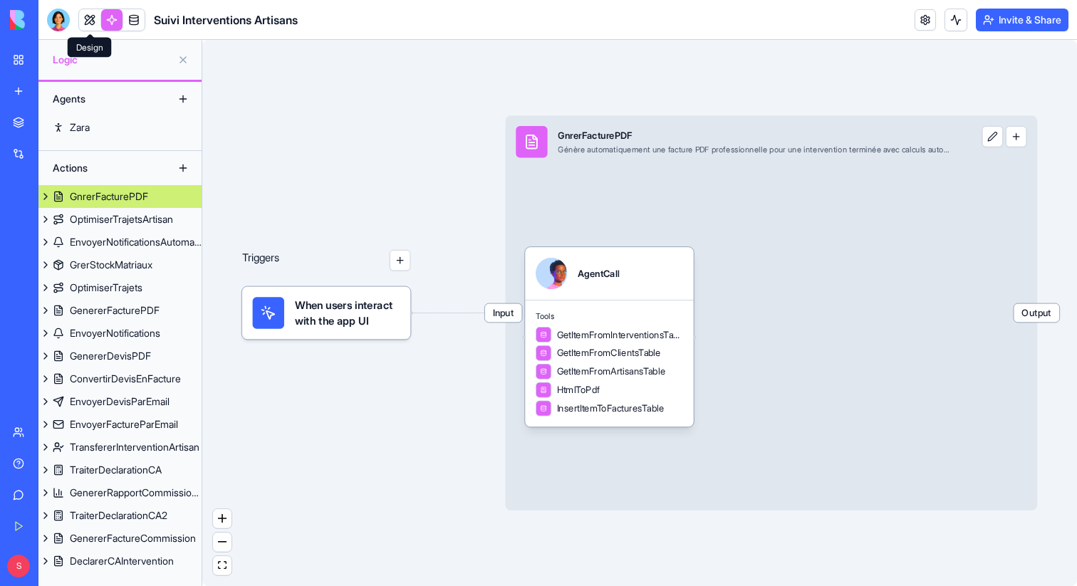
click at [93, 22] on link at bounding box center [89, 19] width 21 height 21
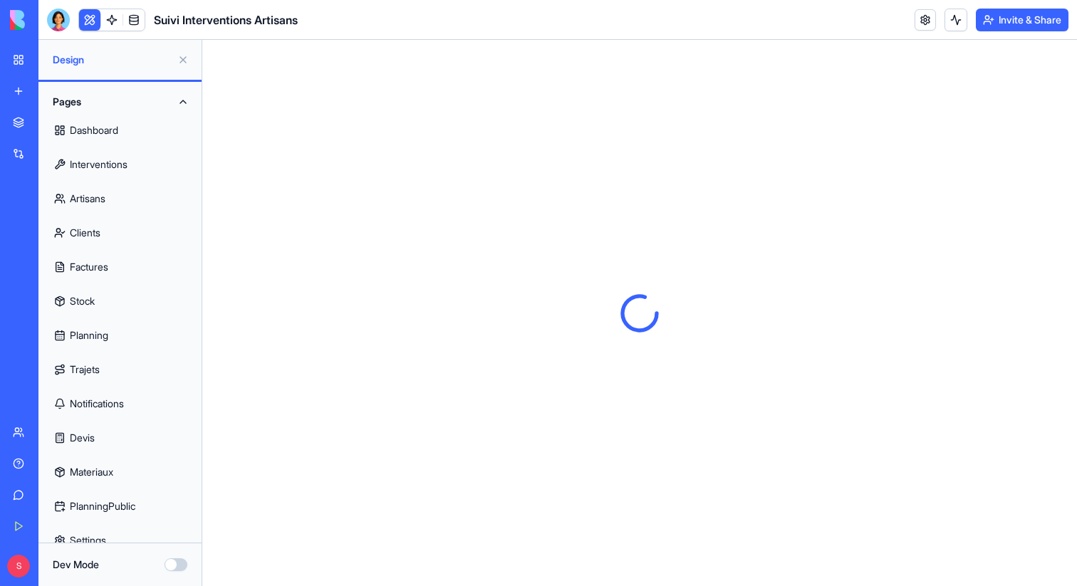
click at [89, 131] on link "Dashboard" at bounding box center [120, 130] width 146 height 34
